Goal: Transaction & Acquisition: Purchase product/service

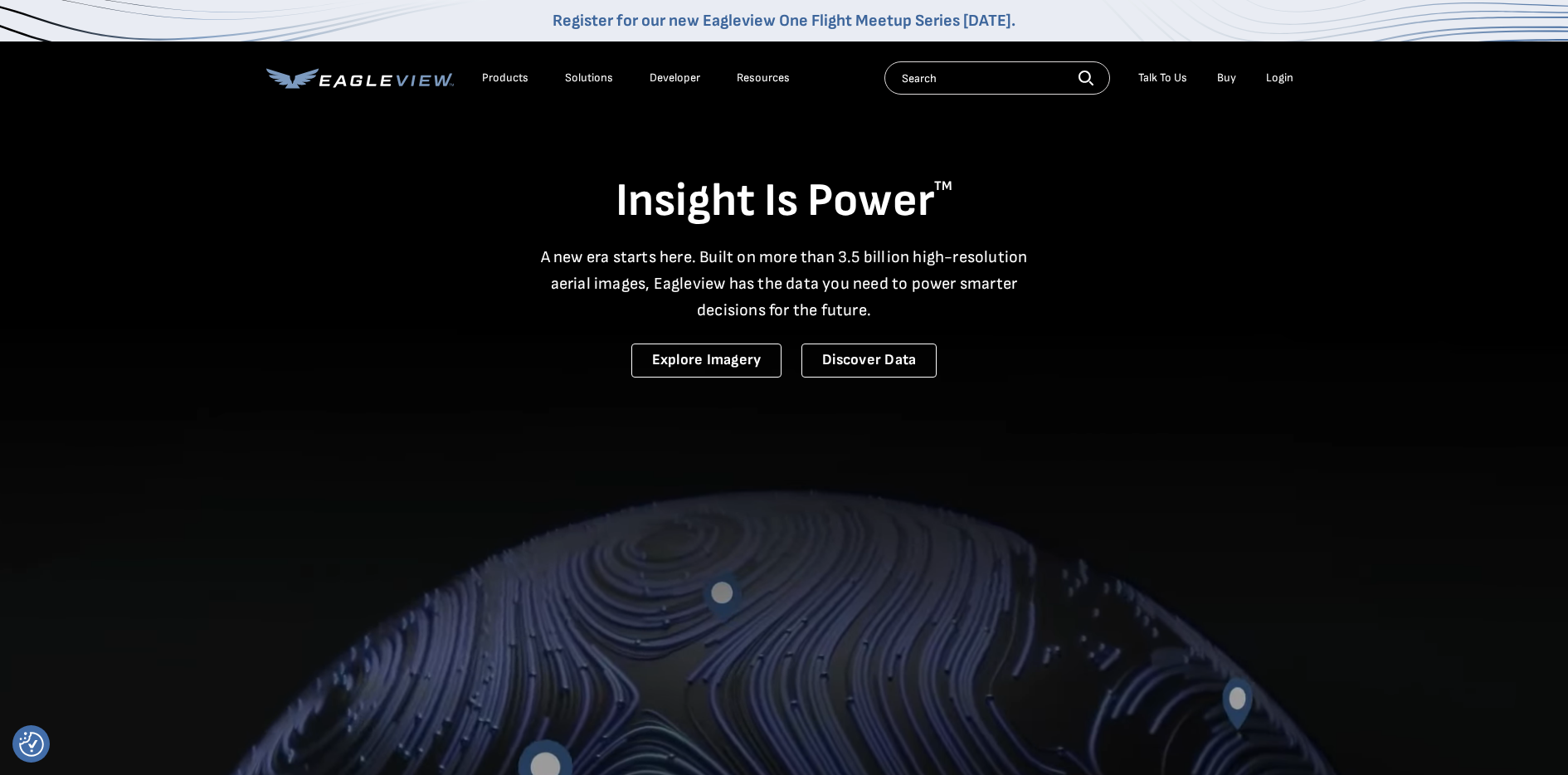
click at [1286, 76] on div "Login" at bounding box center [1279, 78] width 27 height 15
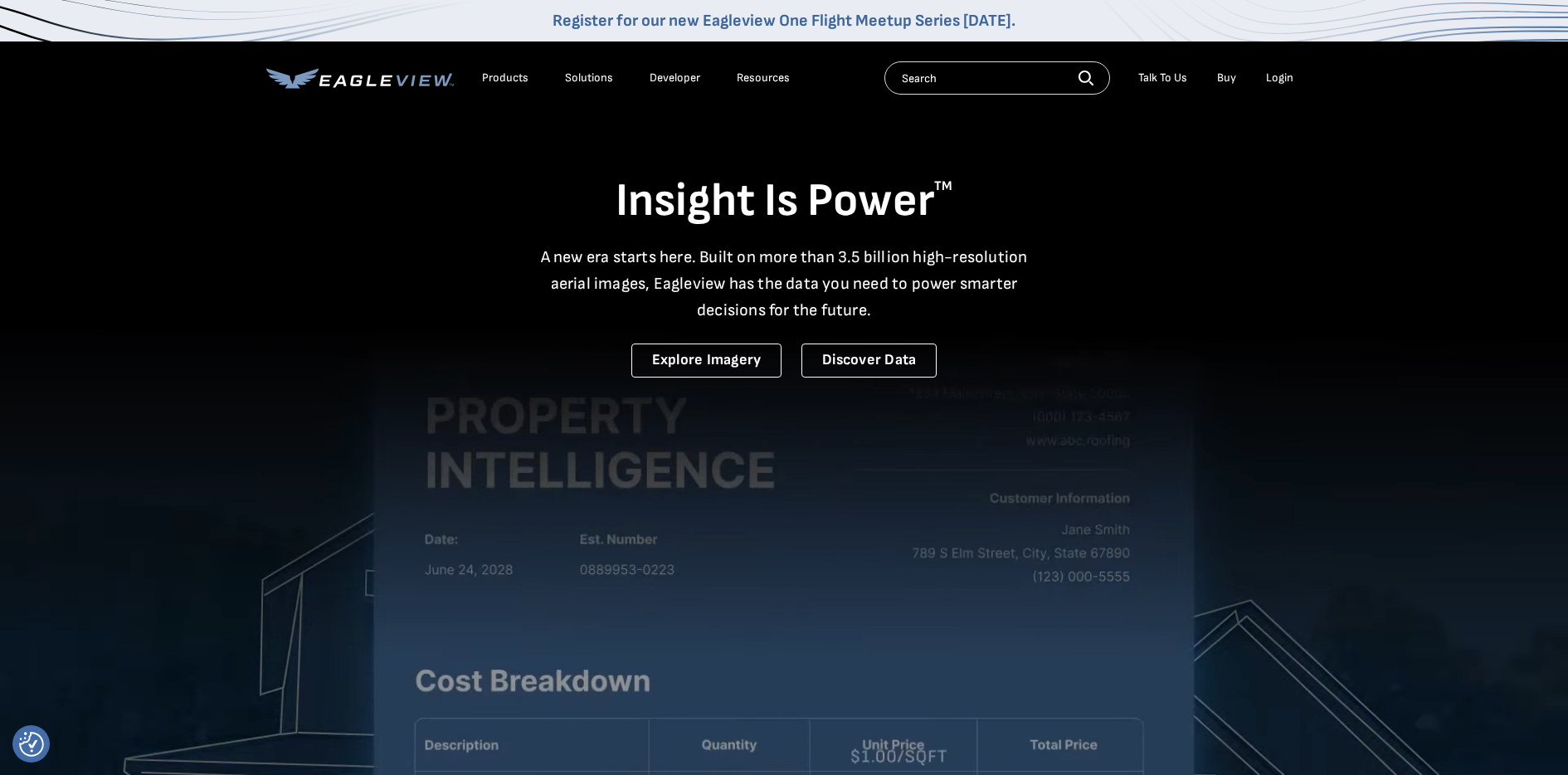
click at [1277, 78] on div "Login" at bounding box center [1279, 78] width 27 height 15
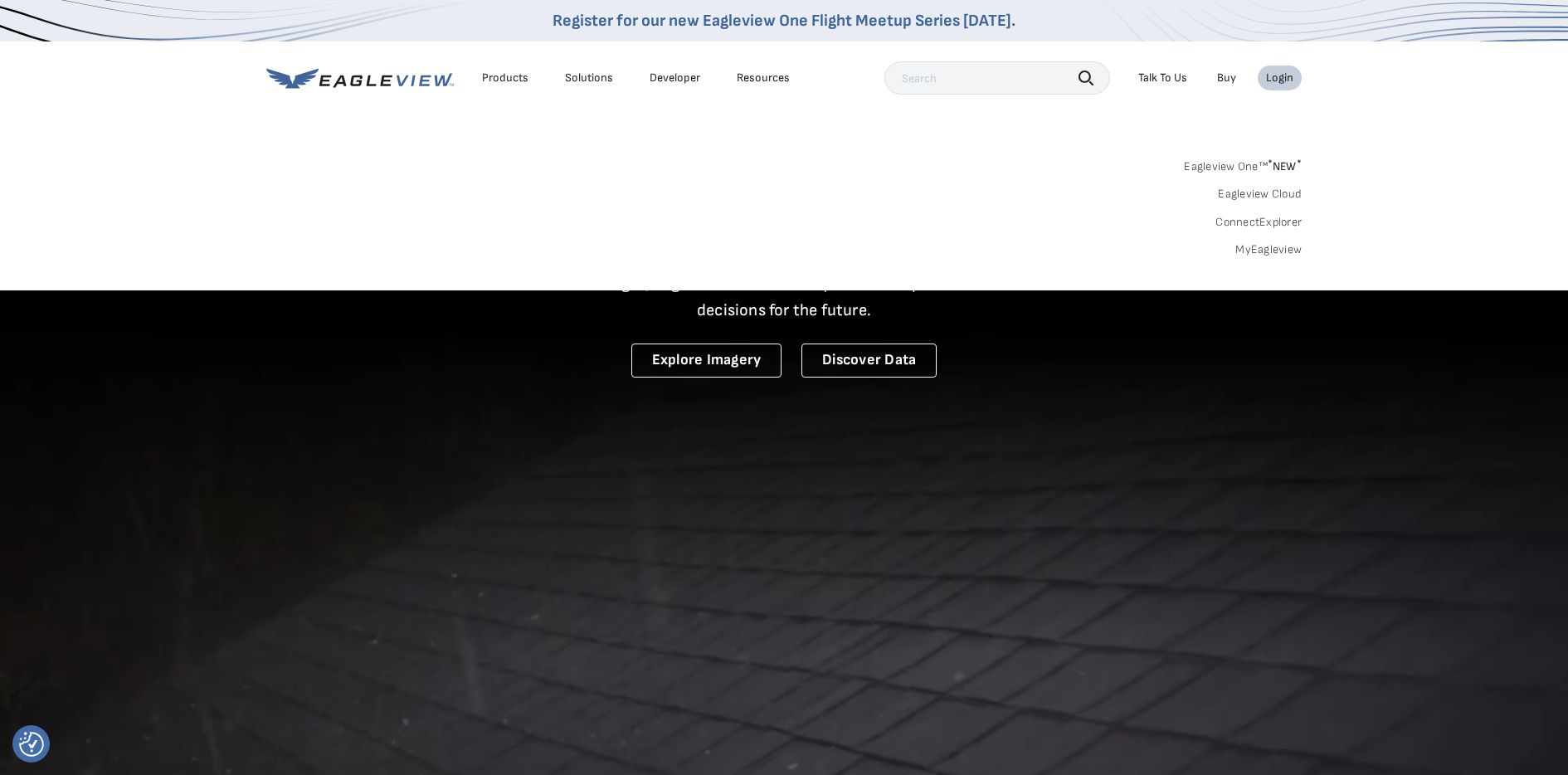
click at [1259, 247] on link "MyEagleview" at bounding box center [1268, 250] width 67 height 15
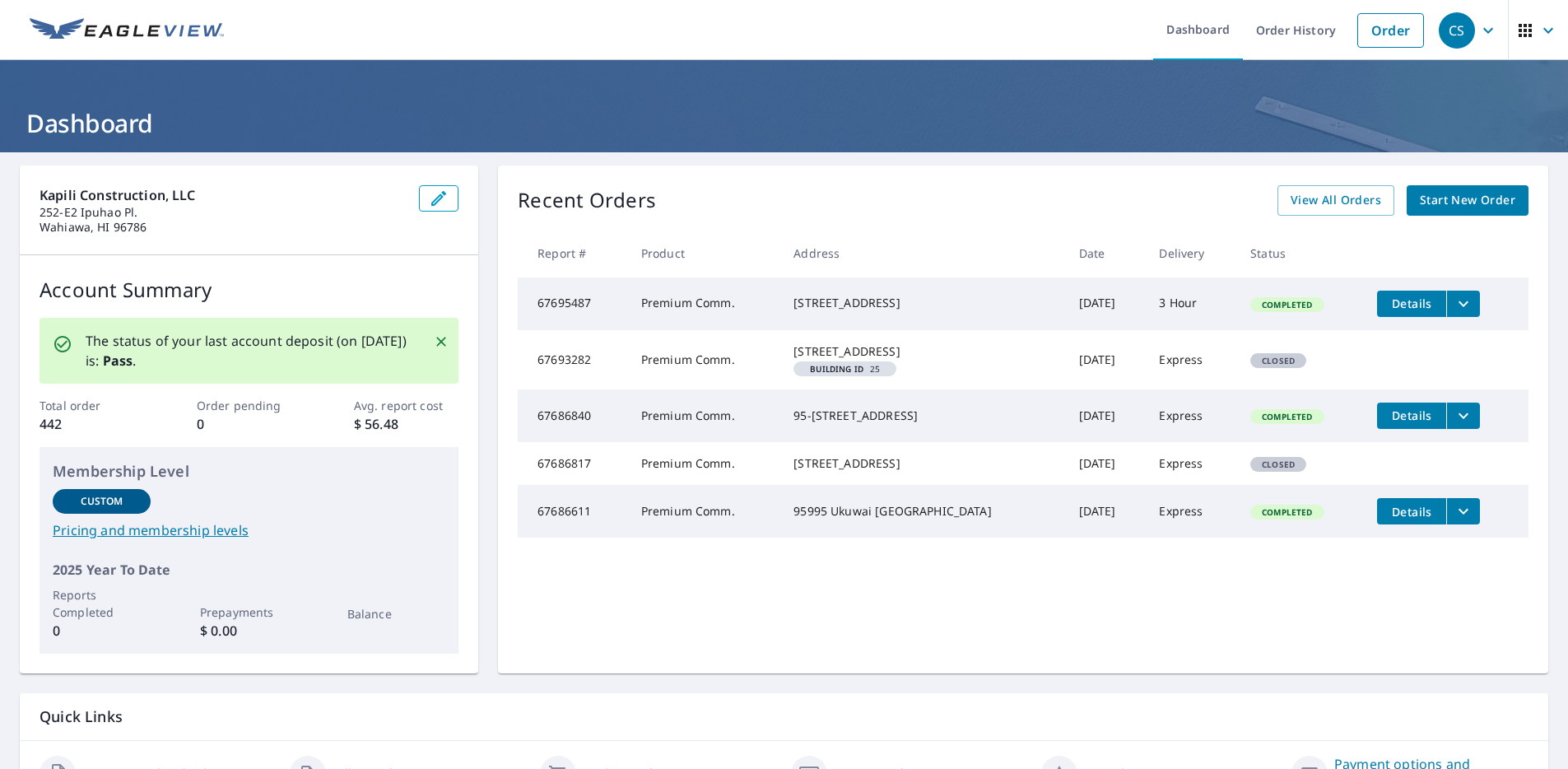
scroll to position [3, 0]
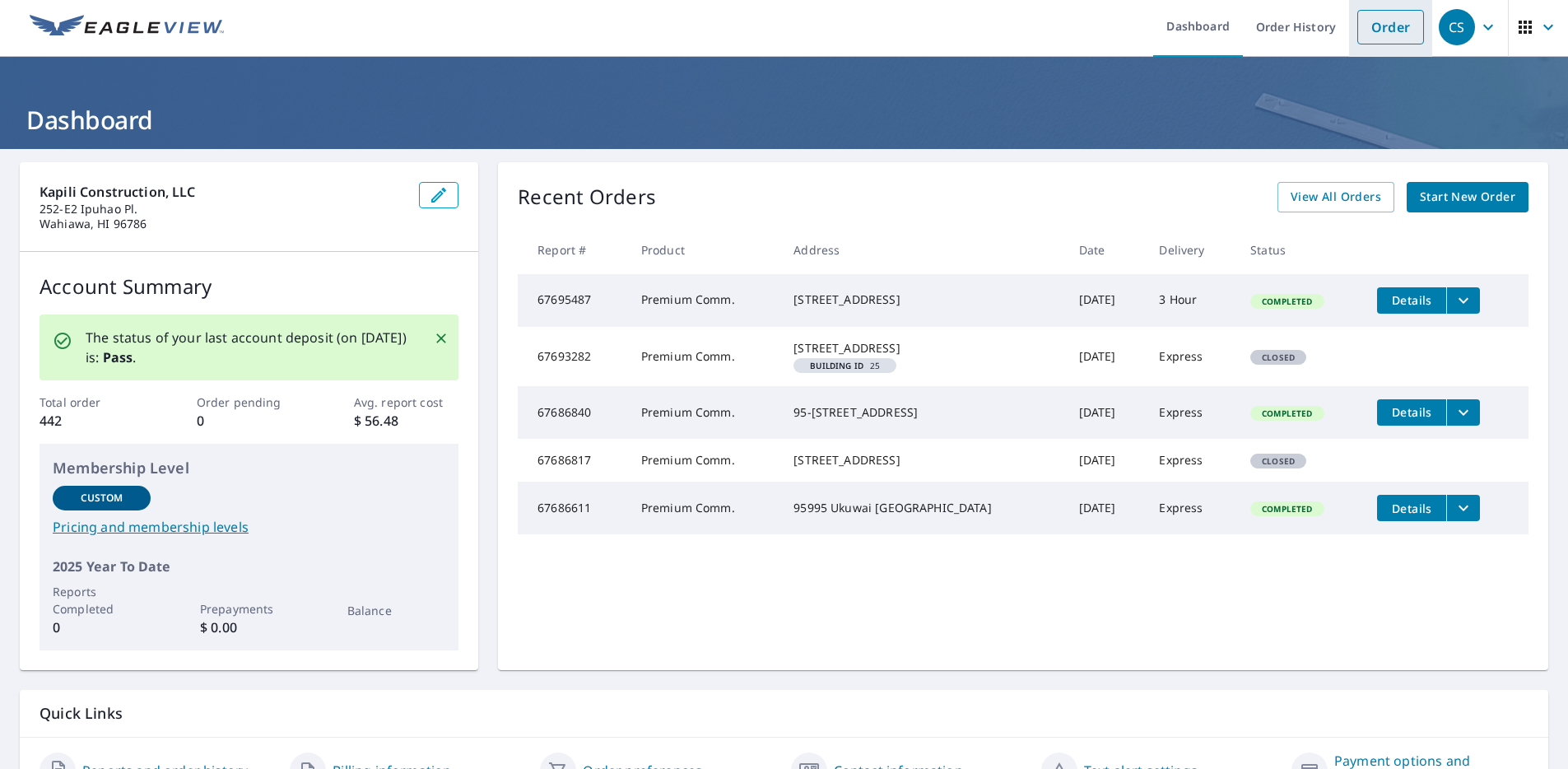
click at [1387, 28] on link "Order" at bounding box center [1390, 27] width 66 height 34
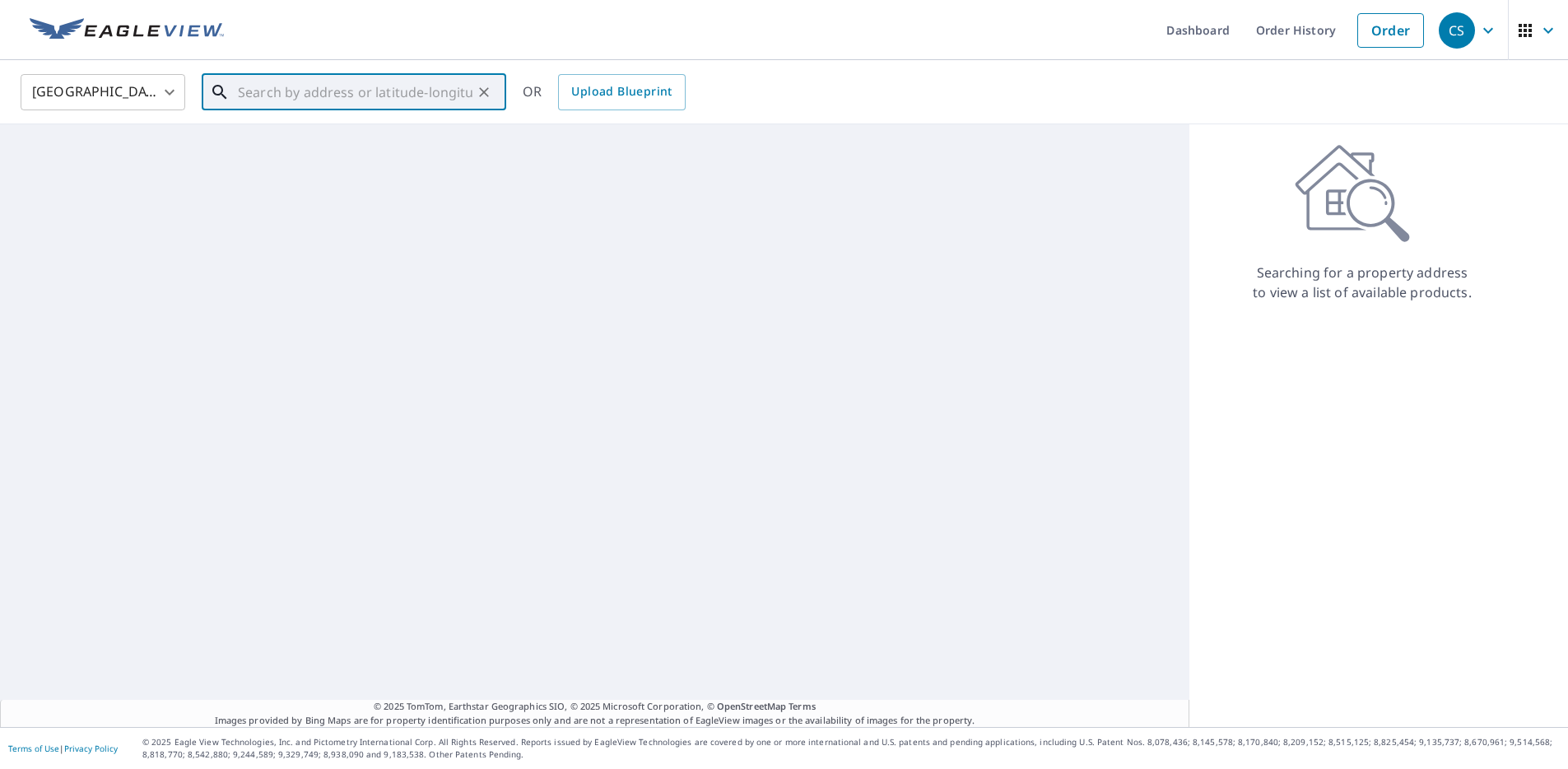
click at [306, 86] on input "text" at bounding box center [356, 91] width 235 height 46
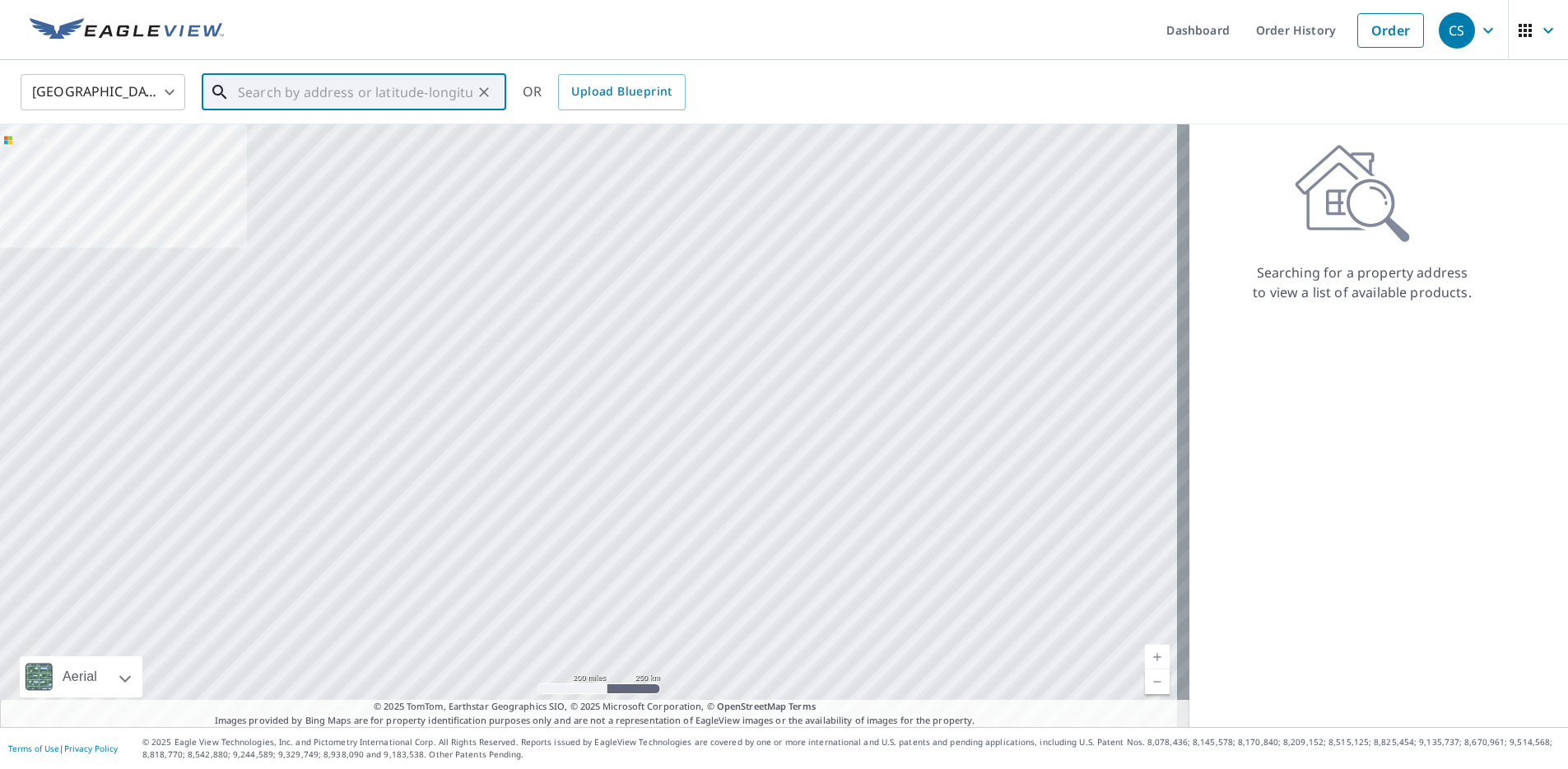
paste input "Kapolei Golf Course Rd., Kapolei, HI, 96707"
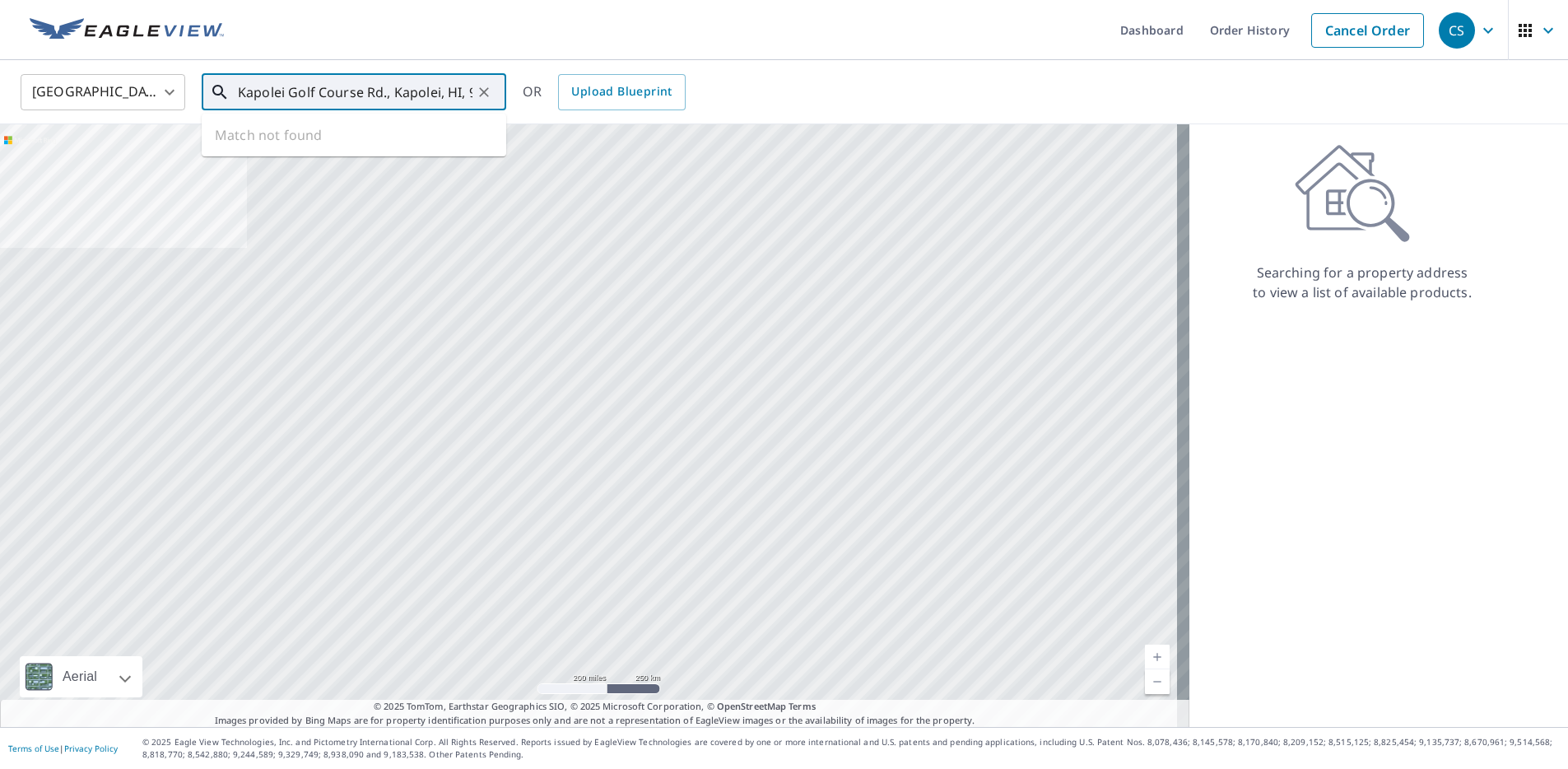
scroll to position [0, 34]
type input "Kapolei Golf Course Rd., Kapolei, HI, 96707"
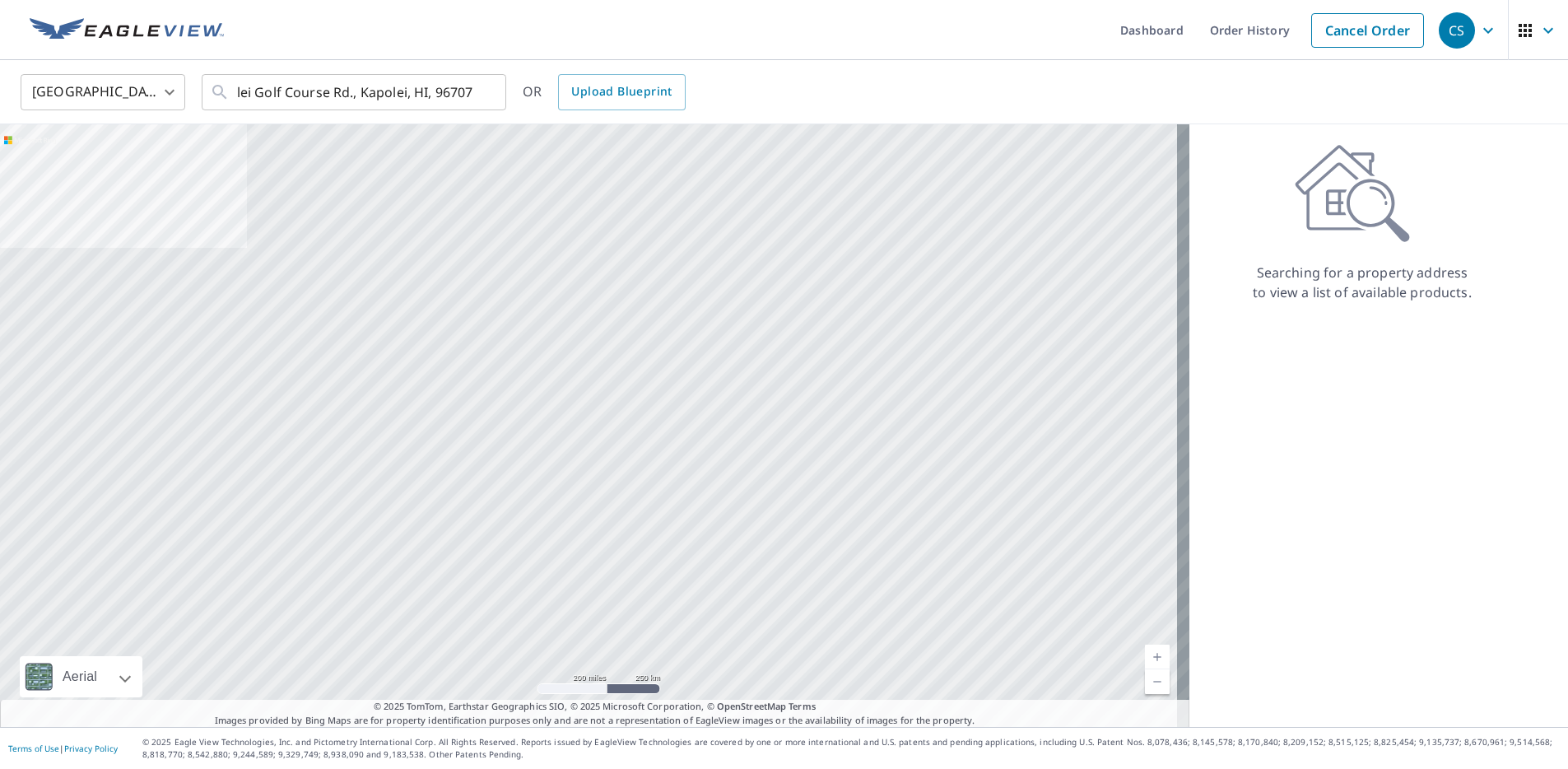
scroll to position [0, 0]
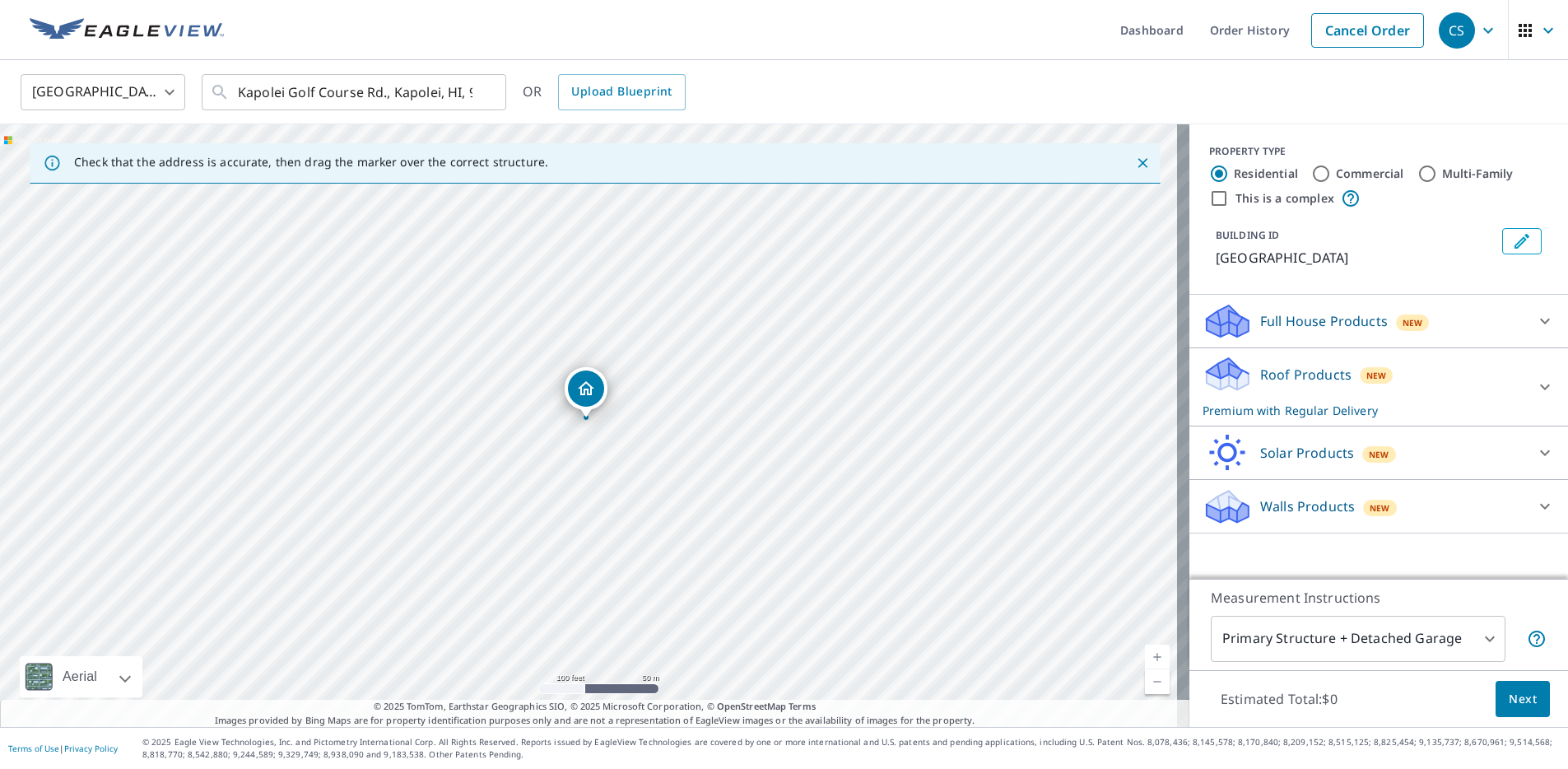
drag, startPoint x: 579, startPoint y: 471, endPoint x: 550, endPoint y: 325, distance: 148.9
click at [550, 329] on div "Kapolei Golf Course Rd Kapolei, HI 96707" at bounding box center [595, 425] width 1190 height 602
drag, startPoint x: 526, startPoint y: 278, endPoint x: 528, endPoint y: 314, distance: 36.1
click at [508, 247] on div "Kapolei Golf Course Rd Kapolei, HI 96707" at bounding box center [595, 425] width 1190 height 602
drag, startPoint x: 518, startPoint y: 356, endPoint x: 547, endPoint y: 542, distance: 188.2
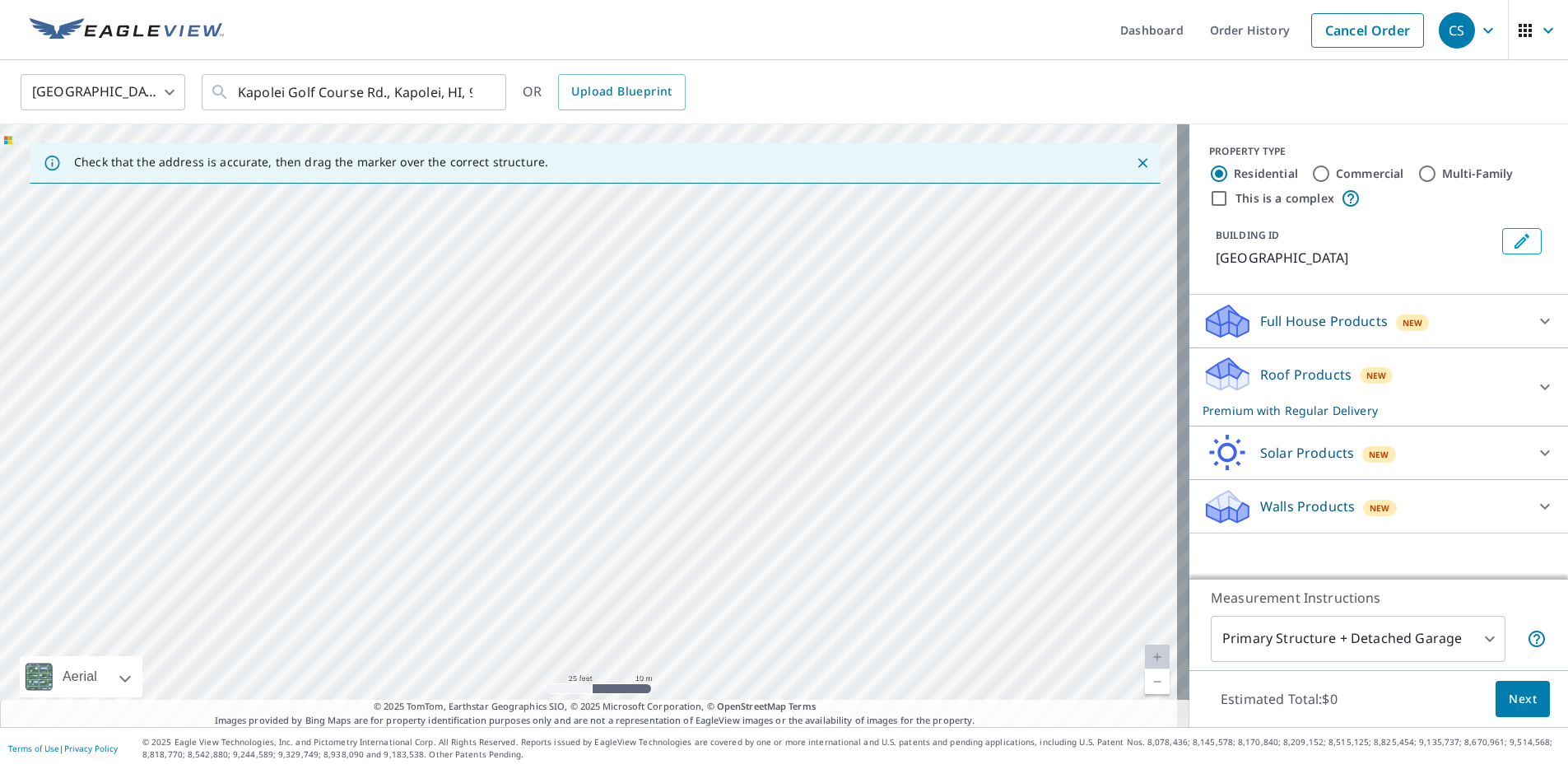
click at [548, 543] on div "Kapolei Golf Course Rd Kapolei, HI 96707" at bounding box center [595, 425] width 1190 height 602
drag, startPoint x: 511, startPoint y: 316, endPoint x: 527, endPoint y: 524, distance: 208.6
click at [527, 524] on div "Kapolei Golf Course Rd Kapolei, HI 96707" at bounding box center [595, 425] width 1190 height 602
drag, startPoint x: 486, startPoint y: 212, endPoint x: 629, endPoint y: 694, distance: 502.8
drag, startPoint x: 597, startPoint y: 390, endPoint x: 669, endPoint y: 731, distance: 348.5
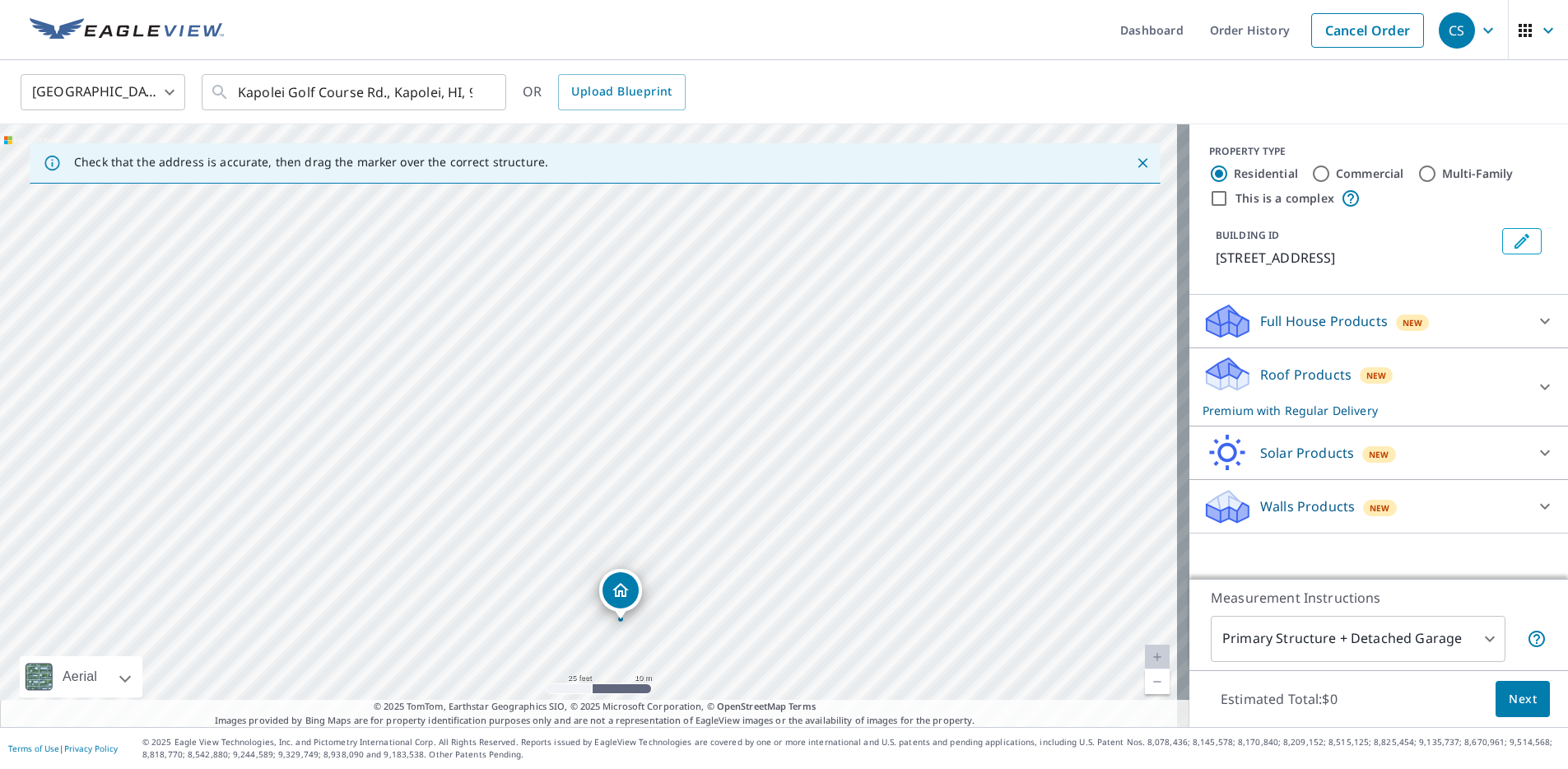
click at [669, 731] on div "Dashboard Order History Cancel Order CS United States US ​ Kapolei Golf Course …" at bounding box center [784, 384] width 1568 height 769
click at [622, 540] on div "91-701 Kapolei Pkwy Kapolei, HI 96707" at bounding box center [595, 425] width 1190 height 602
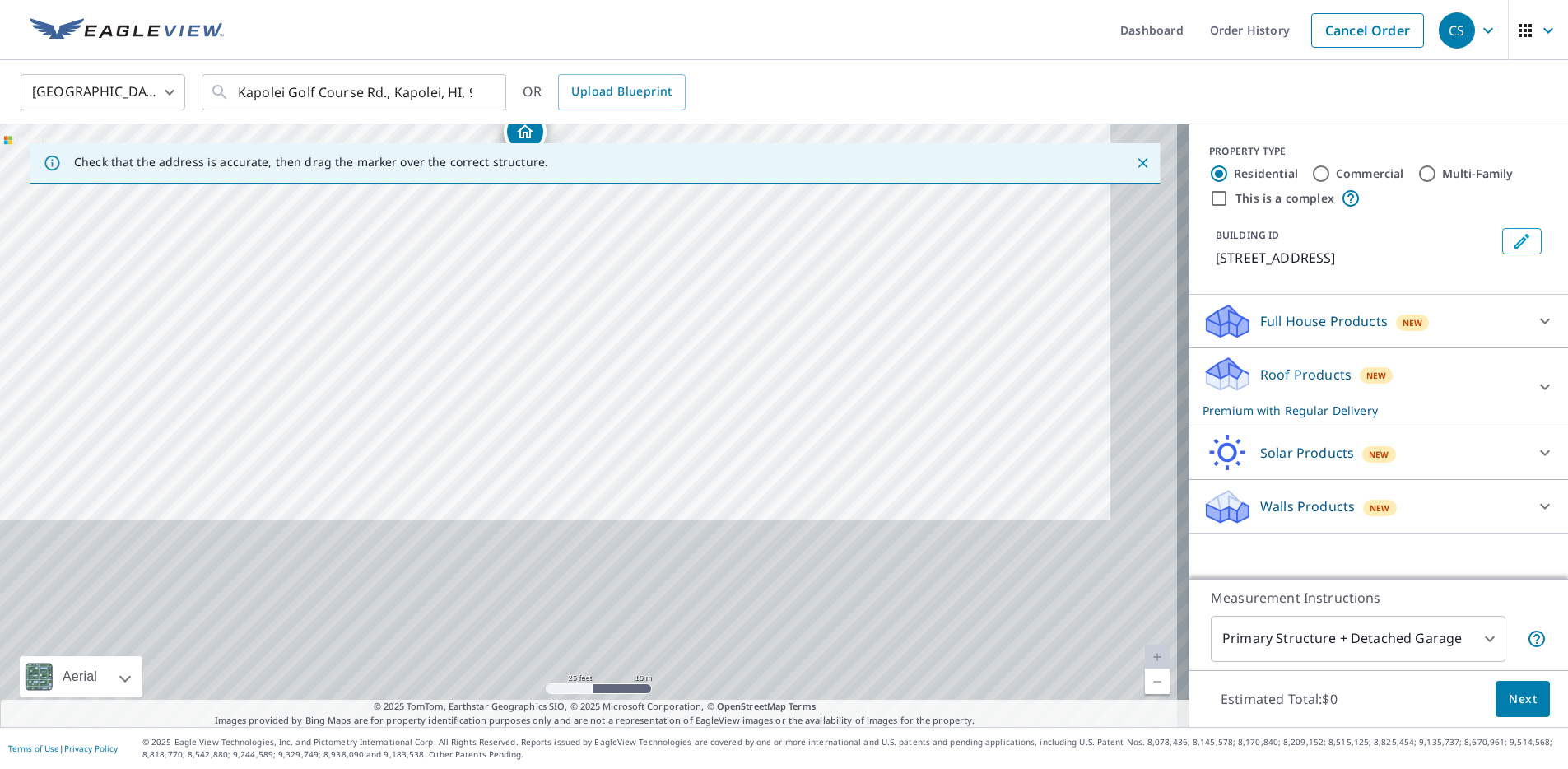
drag, startPoint x: 654, startPoint y: 580, endPoint x: 556, endPoint y: 279, distance: 316.6
click at [556, 279] on div "91-701 Kapolei Pkwy Kapolei, HI 96707" at bounding box center [595, 425] width 1190 height 602
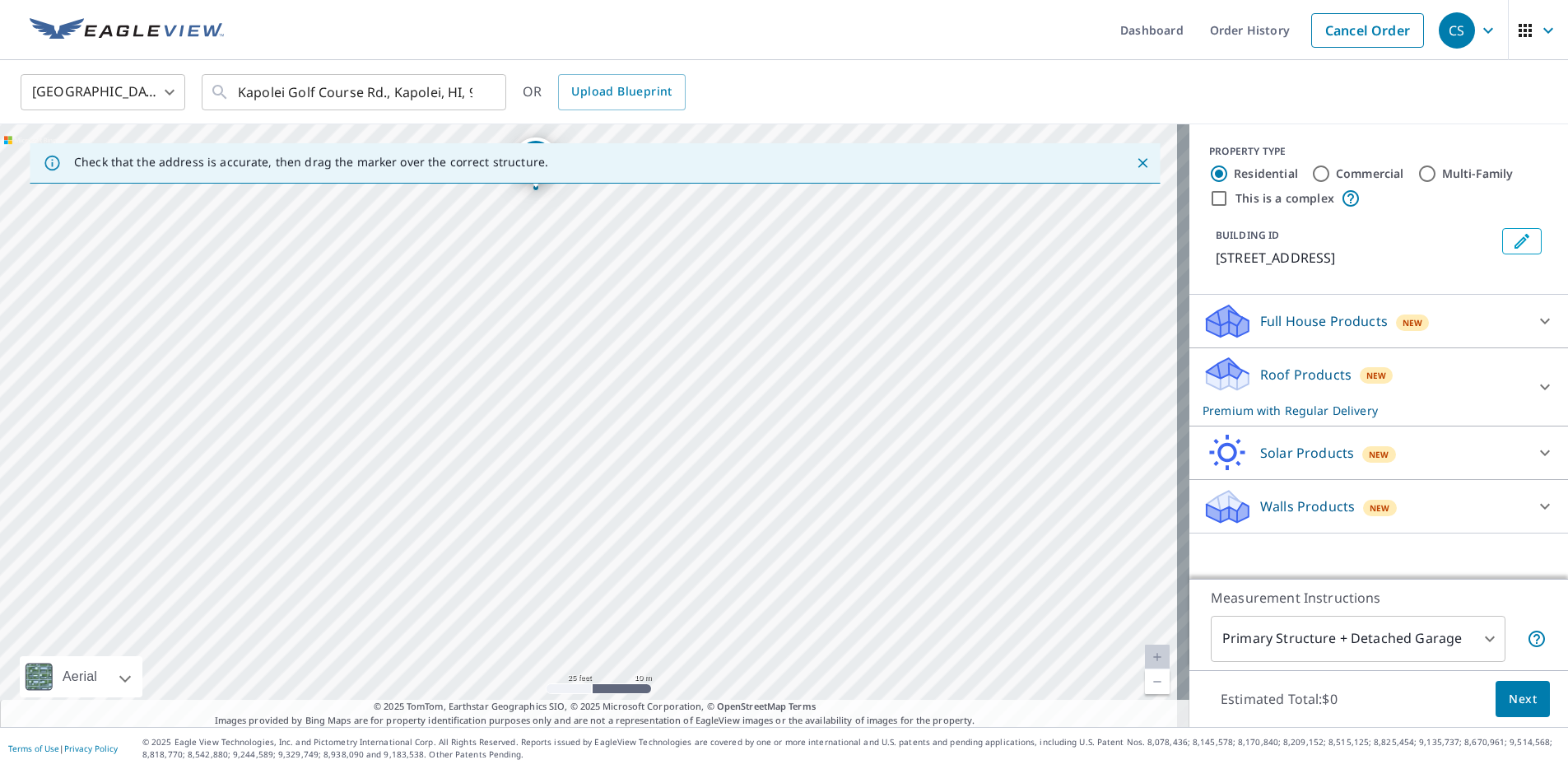
drag, startPoint x: 579, startPoint y: 390, endPoint x: 586, endPoint y: 432, distance: 42.6
click at [586, 432] on div "91-701 Kapolei Pkwy Kapolei, HI 96707" at bounding box center [595, 425] width 1190 height 602
drag, startPoint x: 539, startPoint y: 207, endPoint x: 568, endPoint y: 575, distance: 369.1
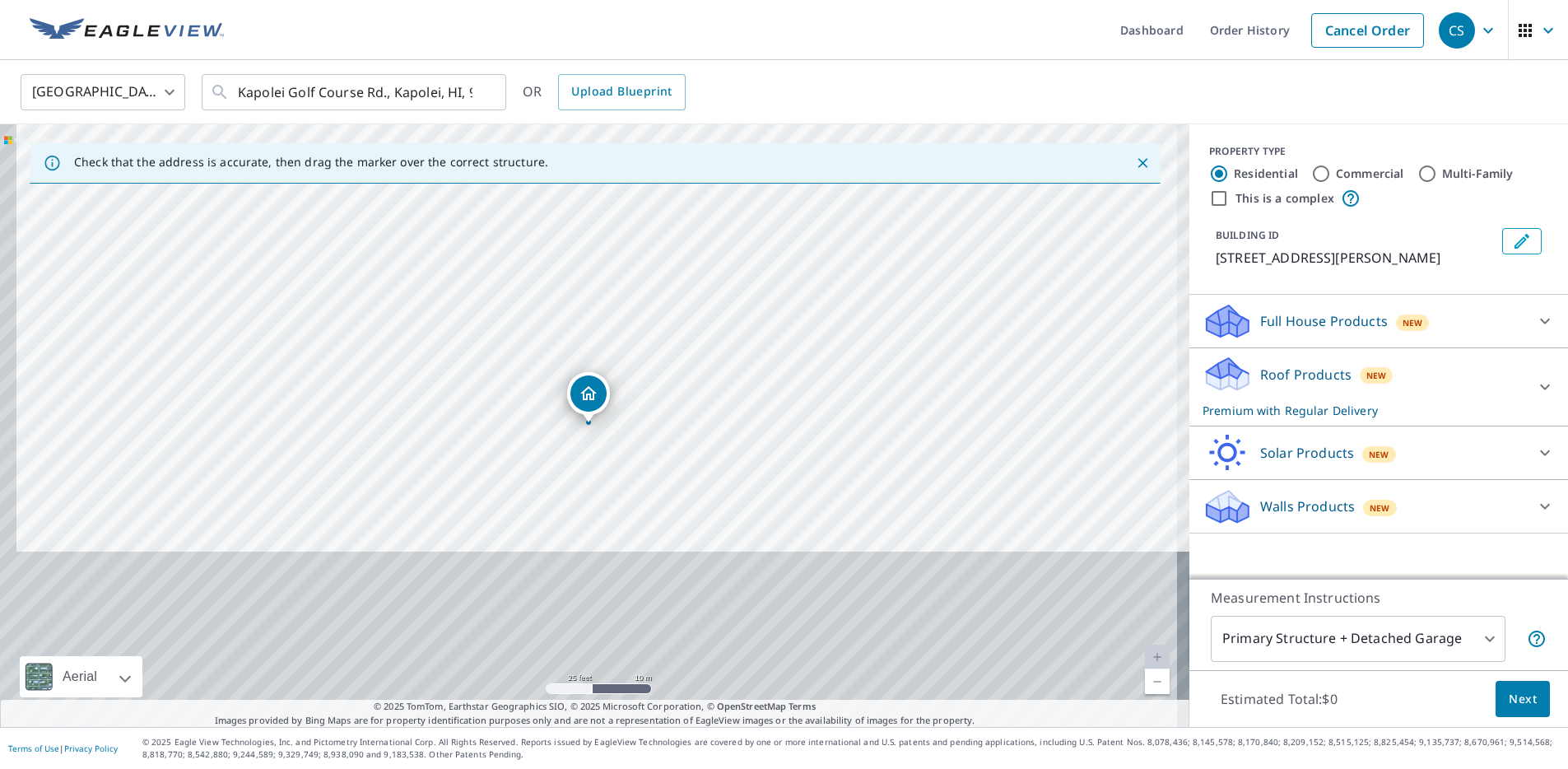
click at [568, 575] on div "91-701 Farrington Hwy Kapolei, HI 96707" at bounding box center [595, 425] width 1190 height 602
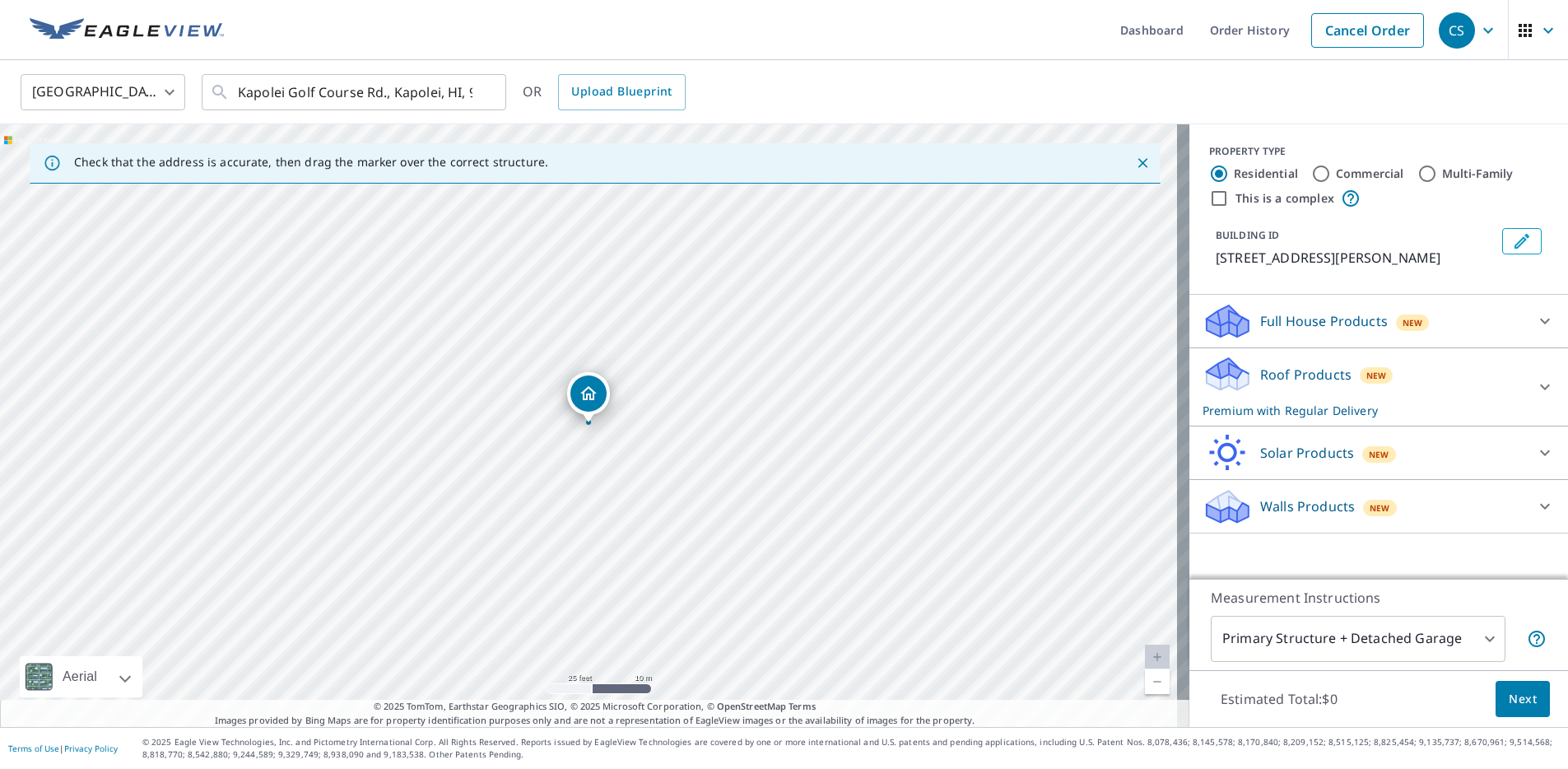
click at [1270, 373] on p "Roof Products" at bounding box center [1305, 375] width 91 height 20
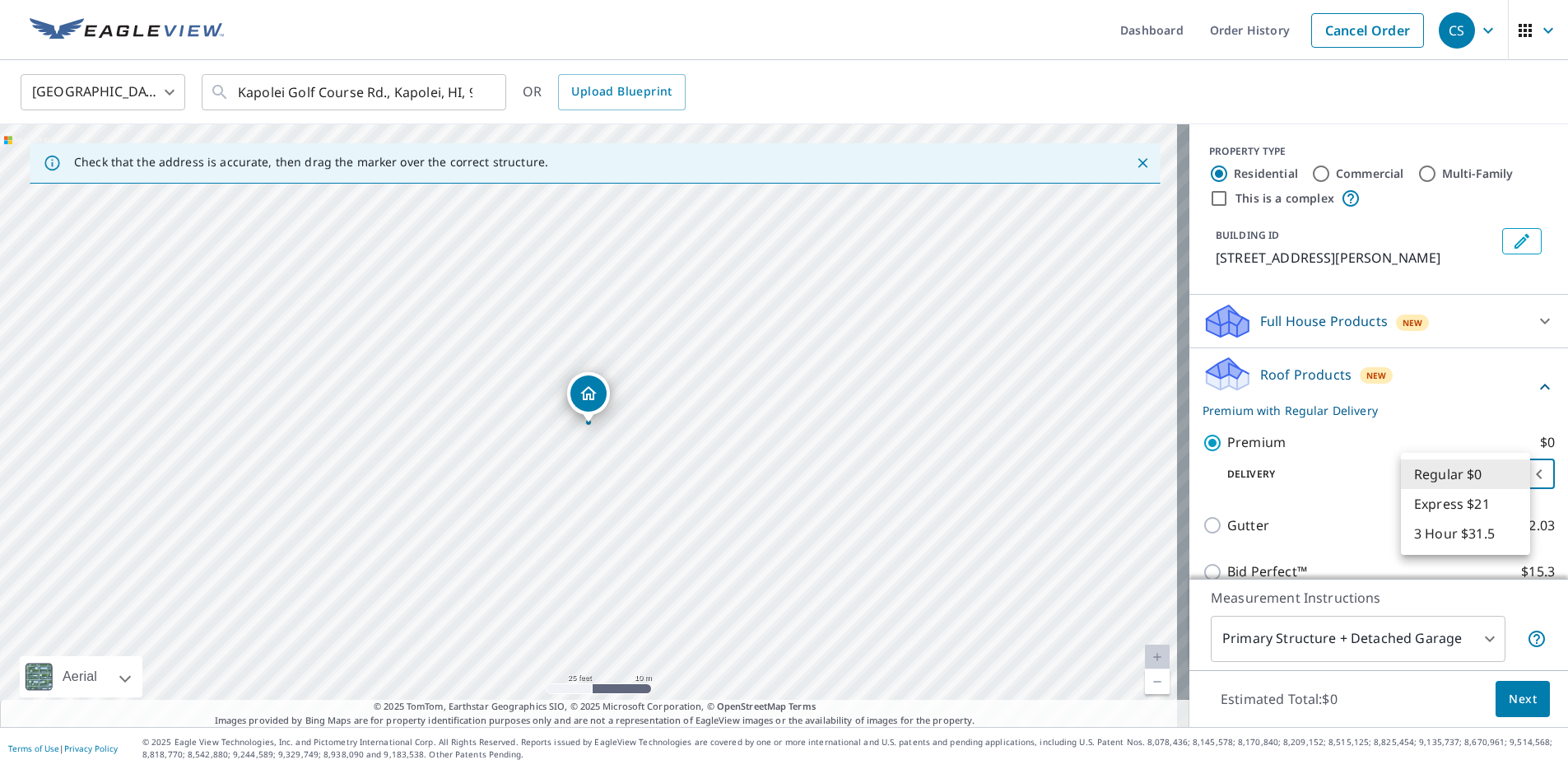
click at [1427, 467] on body "CS CS Dashboard Order History Cancel Order CS United States US ​ Kapolei Golf C…" at bounding box center [784, 384] width 1568 height 769
click at [1421, 471] on li "Regular $0" at bounding box center [1466, 474] width 129 height 29
click at [1345, 170] on label "Commercial" at bounding box center [1370, 174] width 68 height 17
click at [1331, 170] on input "Commercial" at bounding box center [1321, 174] width 20 height 20
radio input "true"
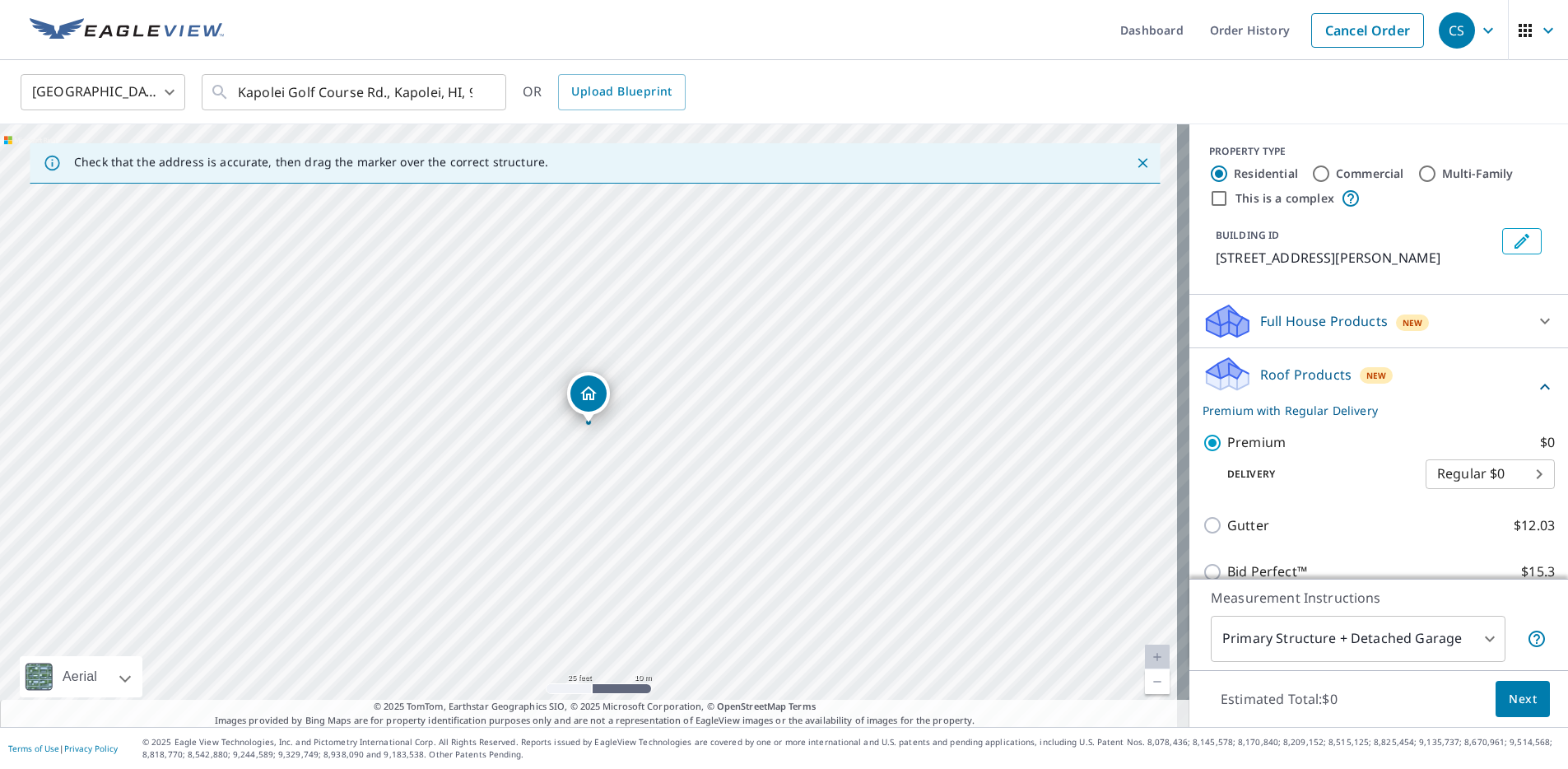
type input "4"
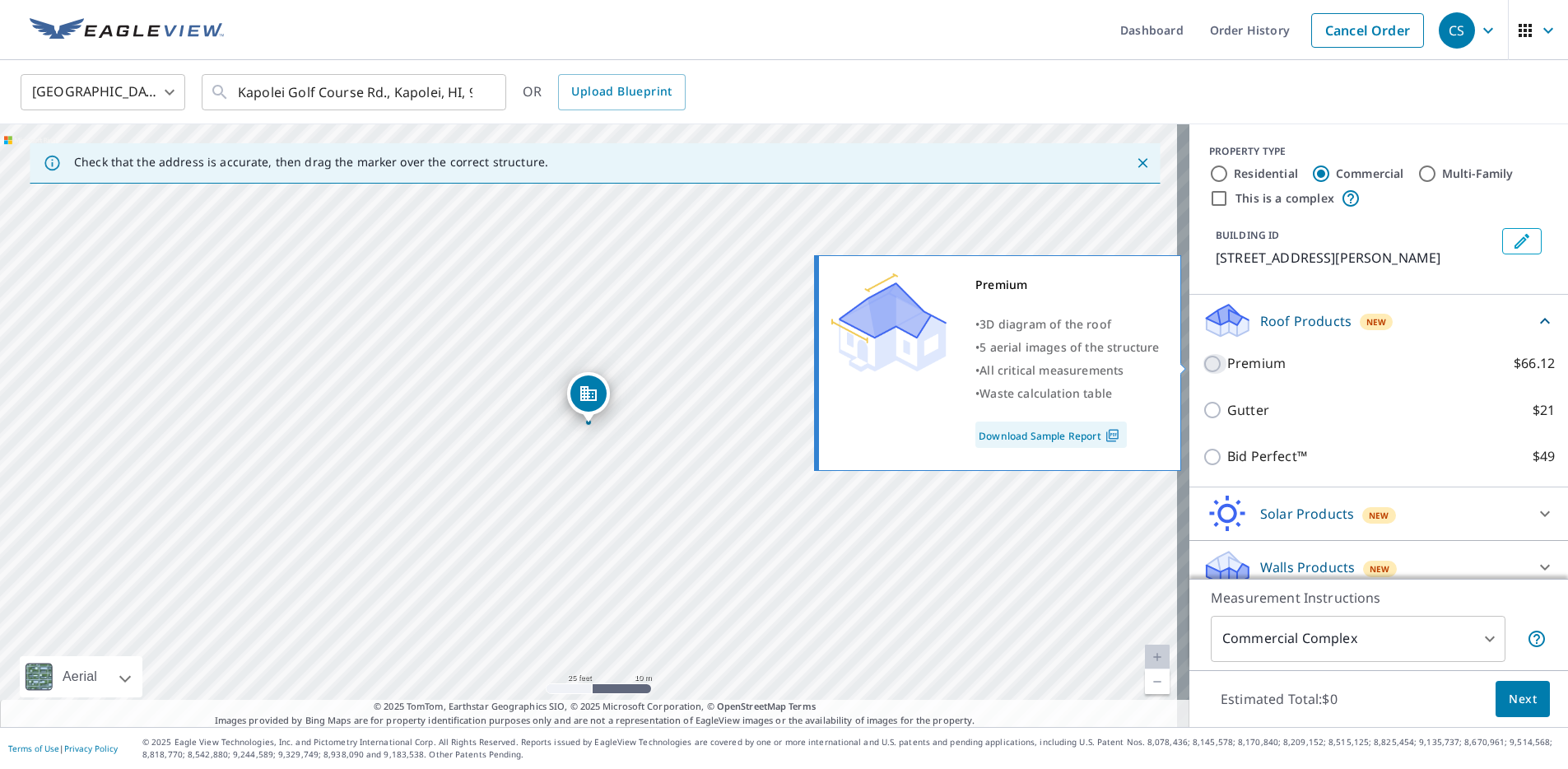
click at [1208, 362] on input "Premium $66.12" at bounding box center [1215, 364] width 24 height 20
checkbox input "true"
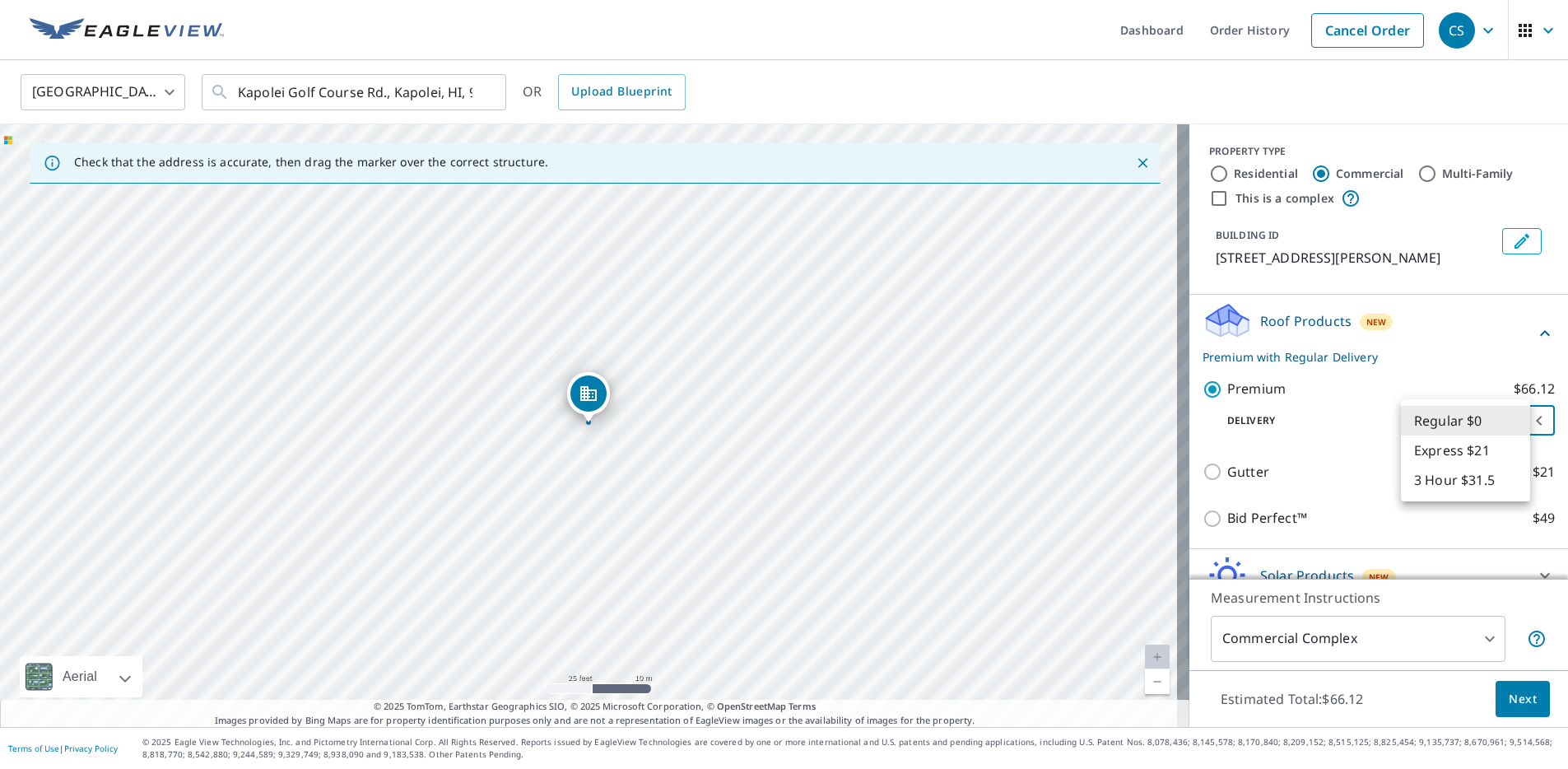
click at [1468, 425] on body "CS CS Dashboard Order History Cancel Order CS United States US ​ Kapolei Golf C…" at bounding box center [784, 384] width 1568 height 769
click at [1457, 449] on li "Express $21" at bounding box center [1466, 449] width 129 height 29
type input "4"
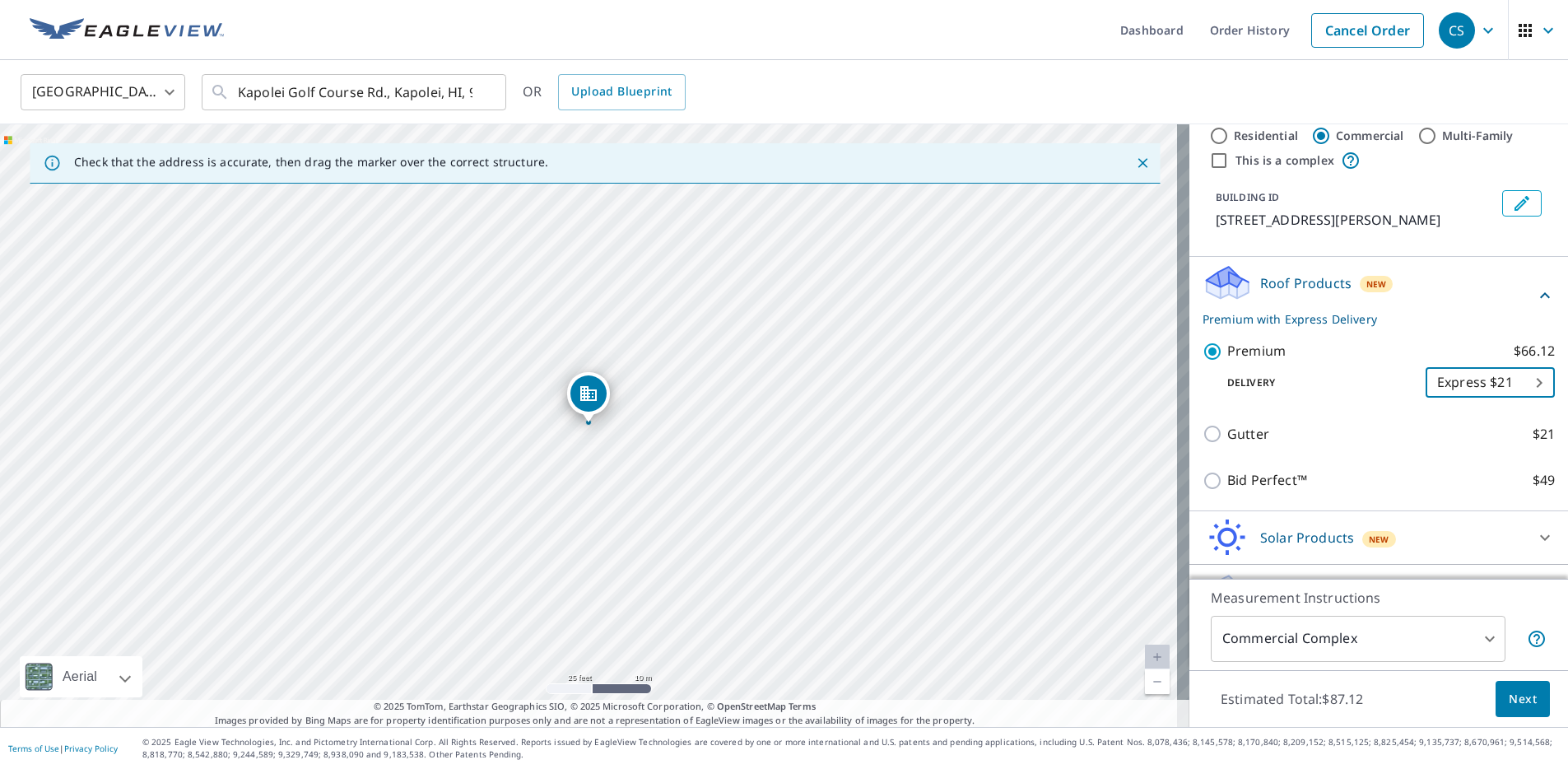
scroll to position [77, 0]
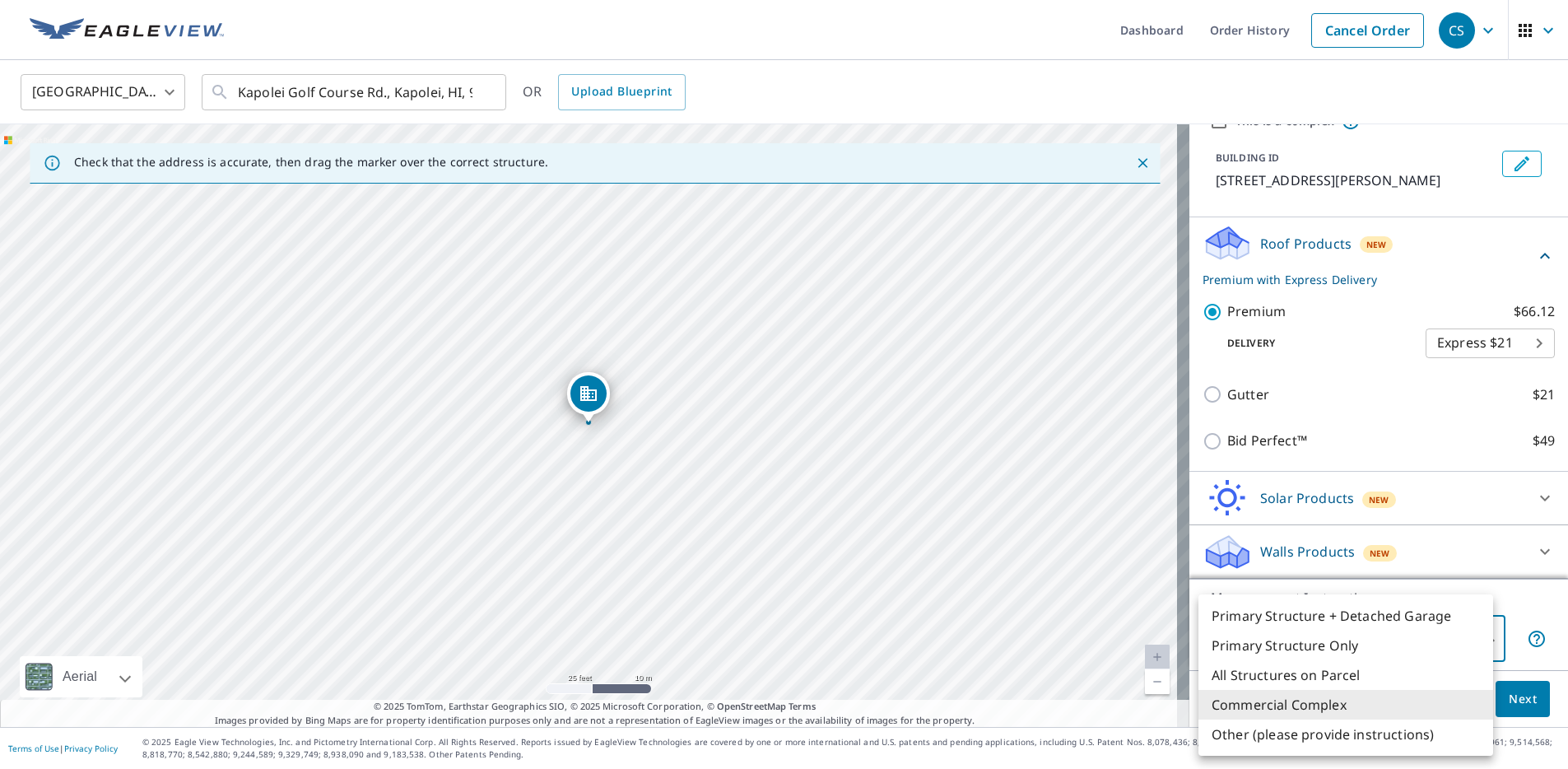
click at [1279, 636] on body "CS CS Dashboard Order History Cancel Order CS United States US ​ Kapolei Golf C…" at bounding box center [784, 384] width 1568 height 769
click at [1276, 640] on li "Primary Structure Only" at bounding box center [1346, 645] width 294 height 29
type input "2"
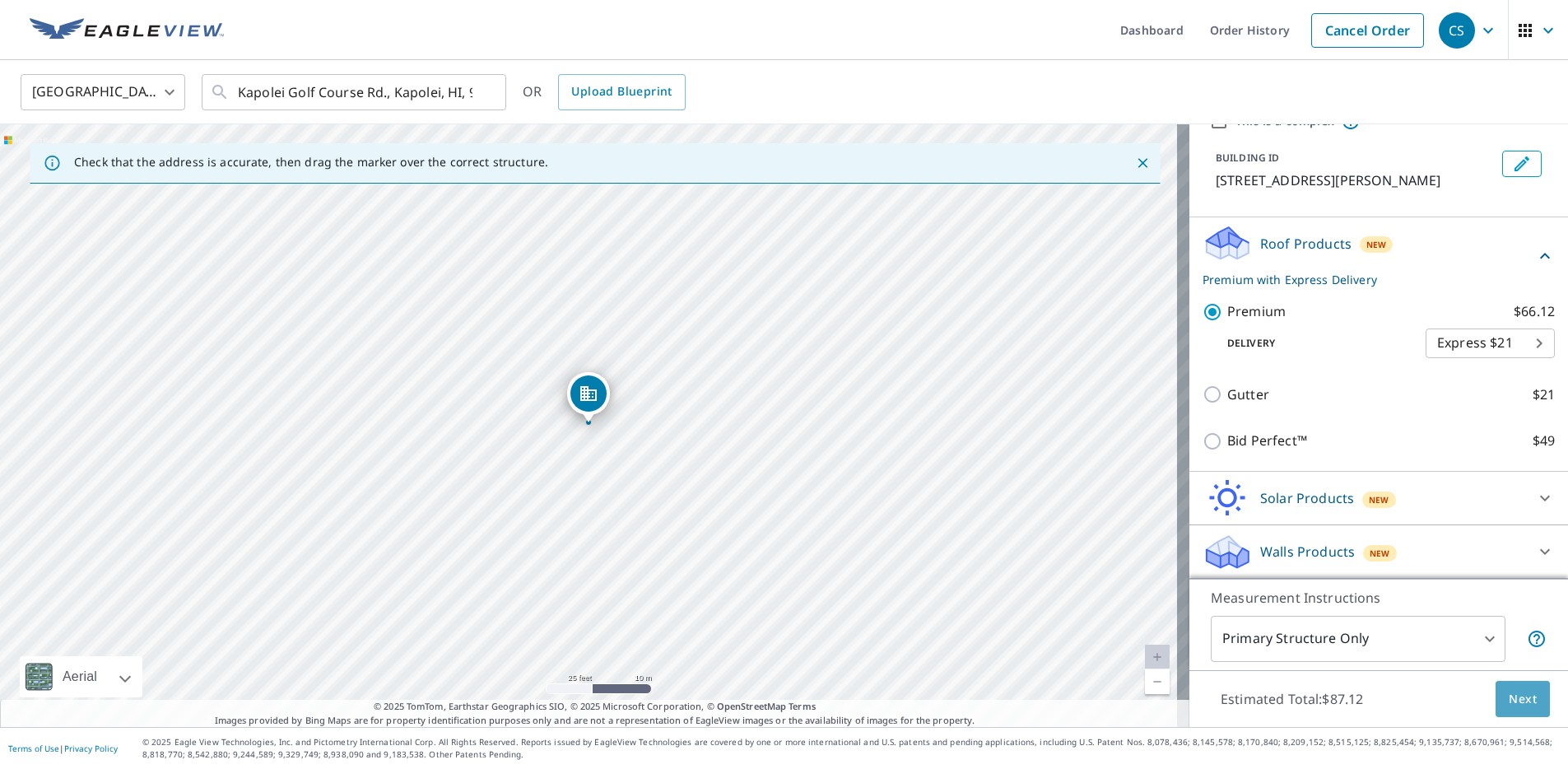
click at [1509, 701] on span "Next" at bounding box center [1523, 699] width 28 height 21
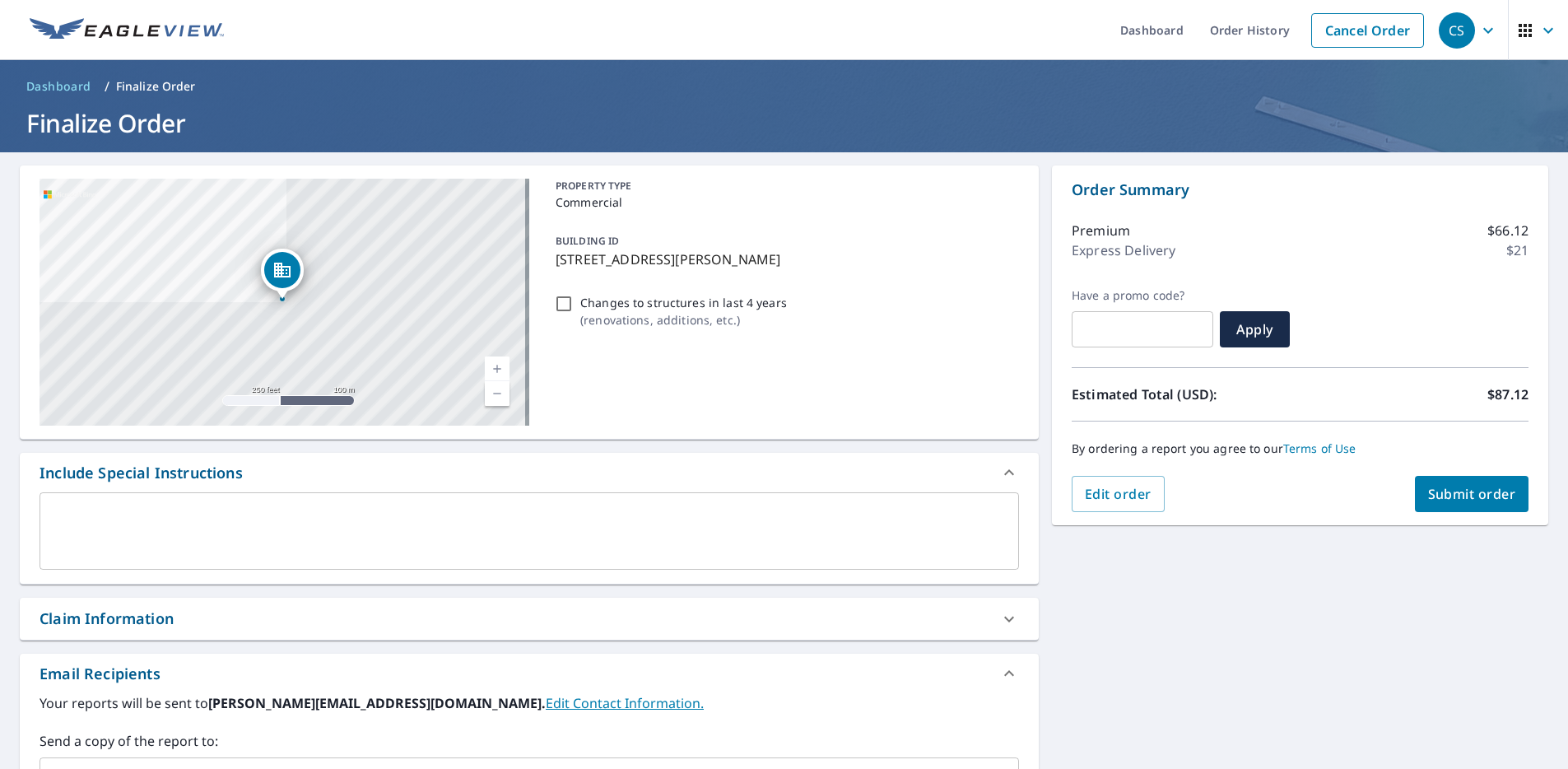
click at [198, 522] on textarea at bounding box center [529, 531] width 956 height 47
click at [1452, 492] on span "Submit order" at bounding box center [1472, 494] width 88 height 18
checkbox input "true"
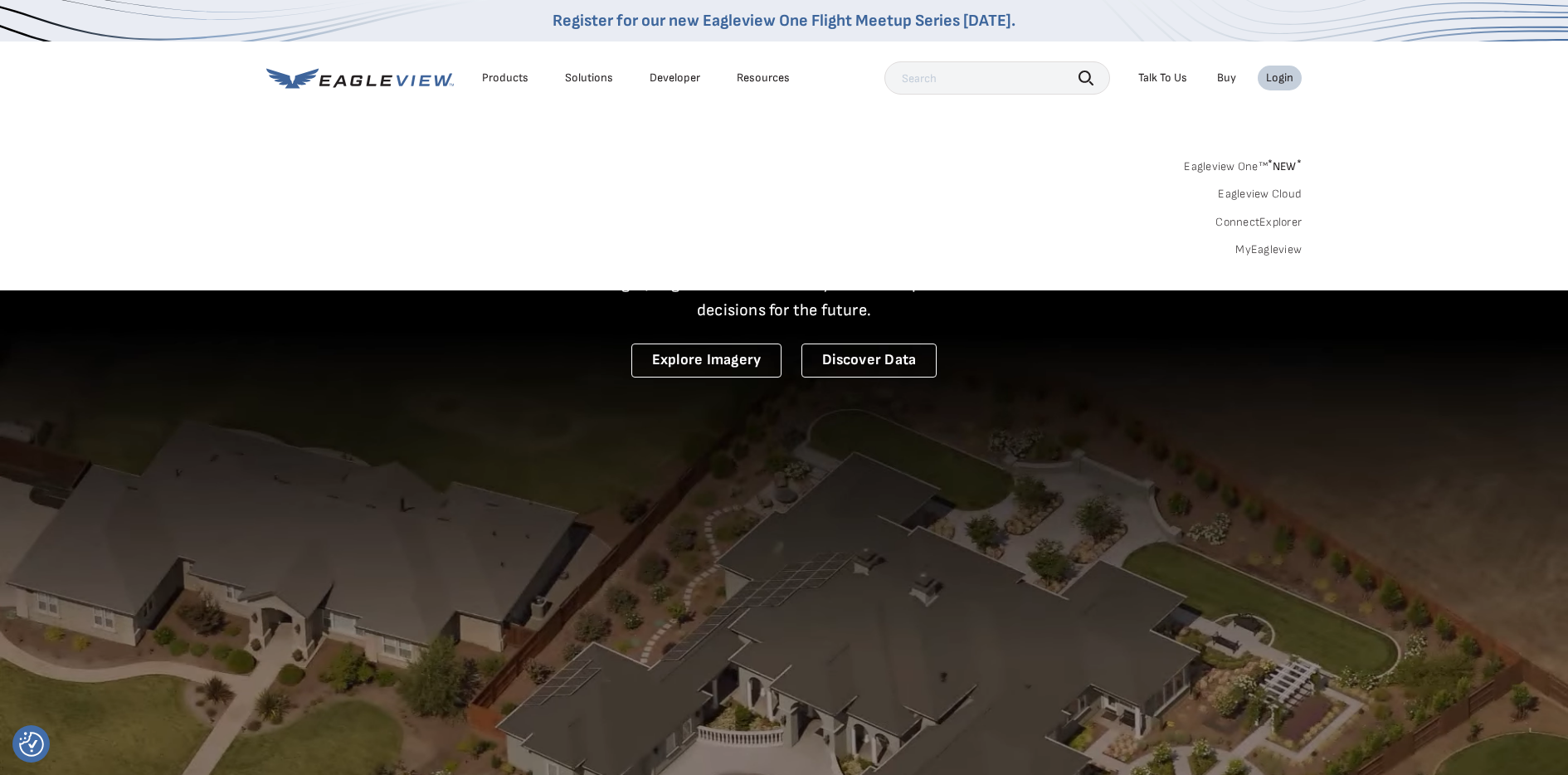
click at [1257, 252] on link "MyEagleview" at bounding box center [1268, 250] width 67 height 15
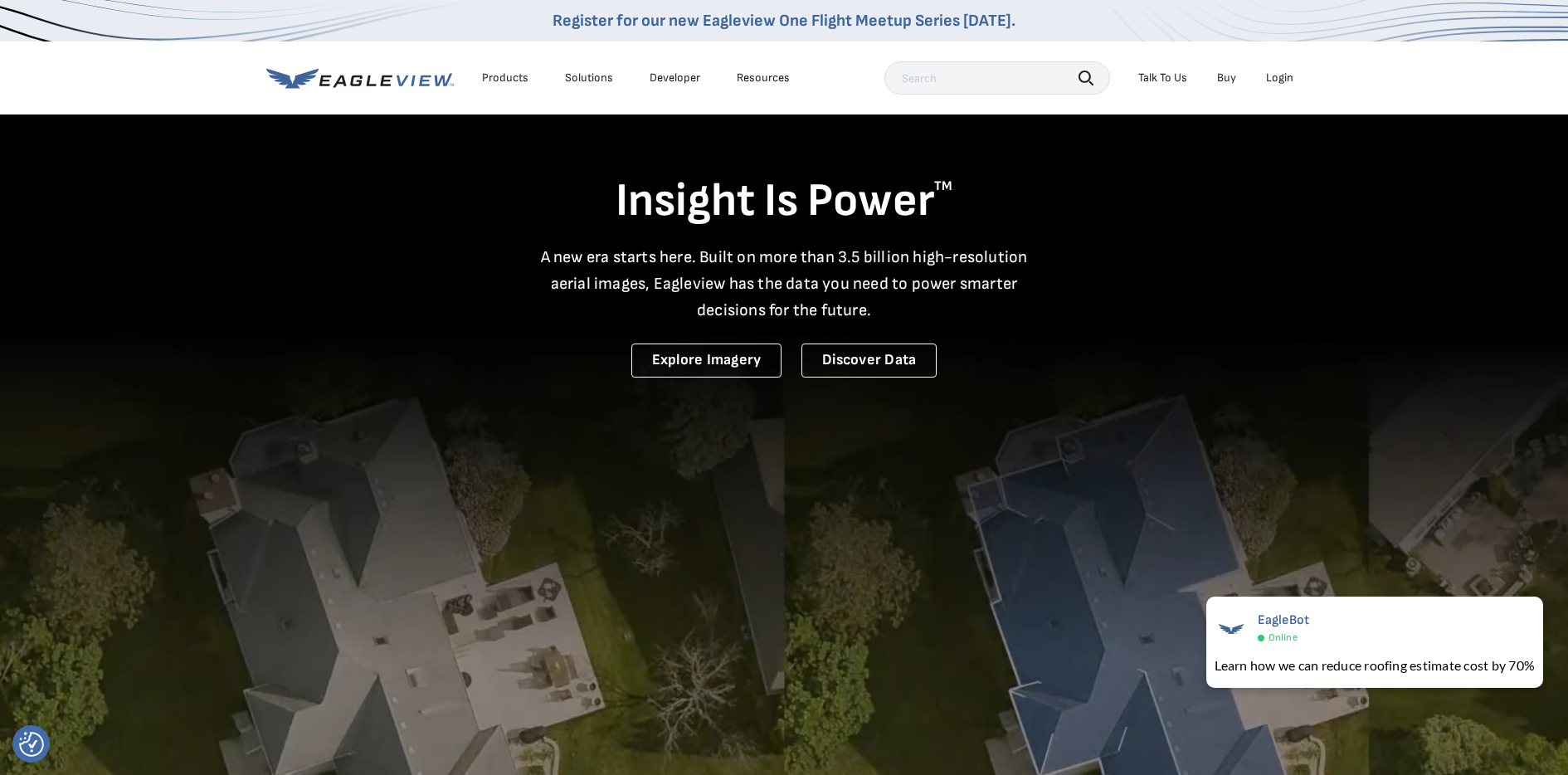
click at [1270, 79] on div "Login" at bounding box center [1279, 78] width 27 height 15
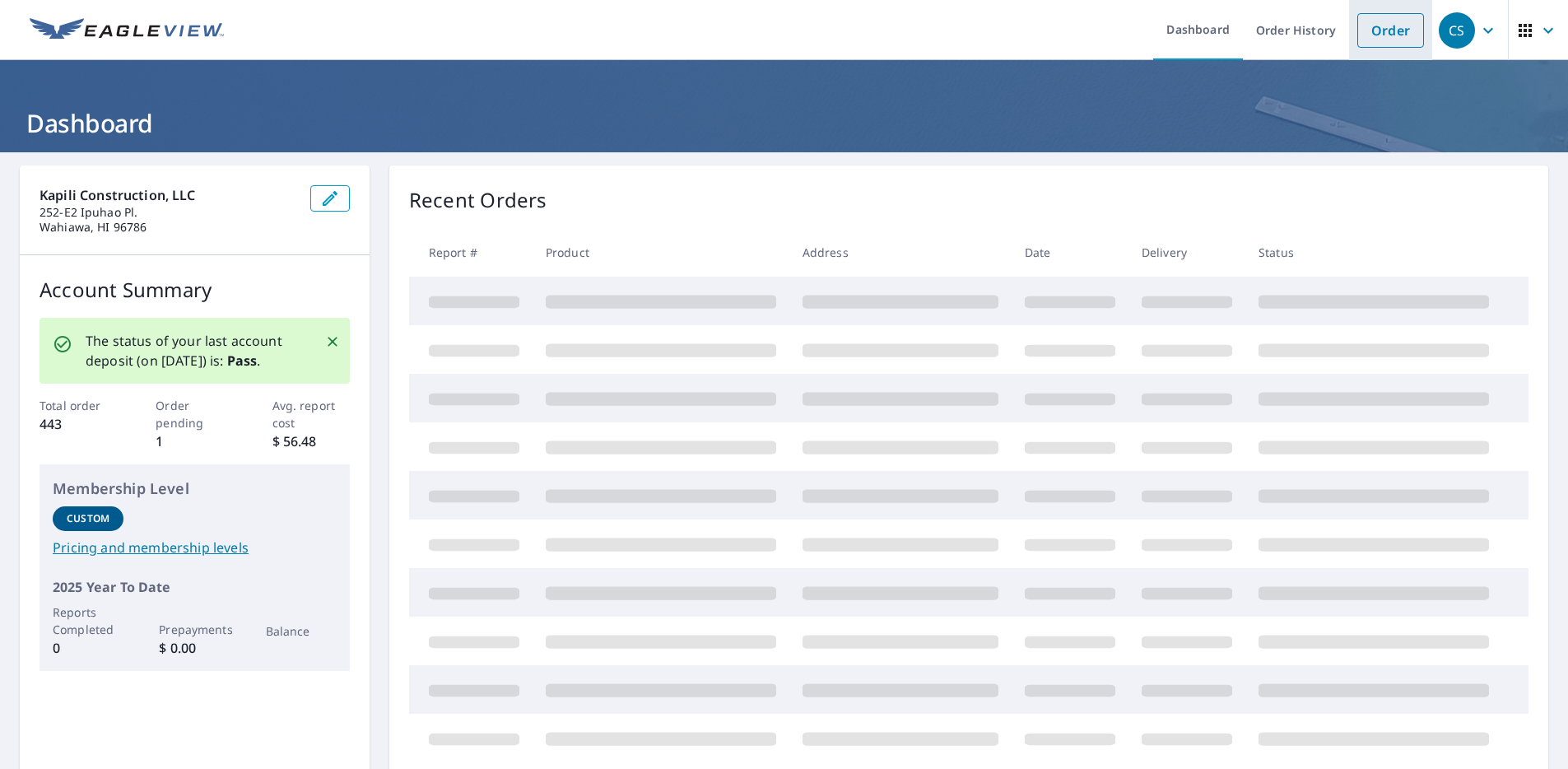
click at [1381, 49] on li "Order" at bounding box center [1390, 30] width 83 height 60
click at [1378, 32] on link "Order" at bounding box center [1390, 30] width 66 height 34
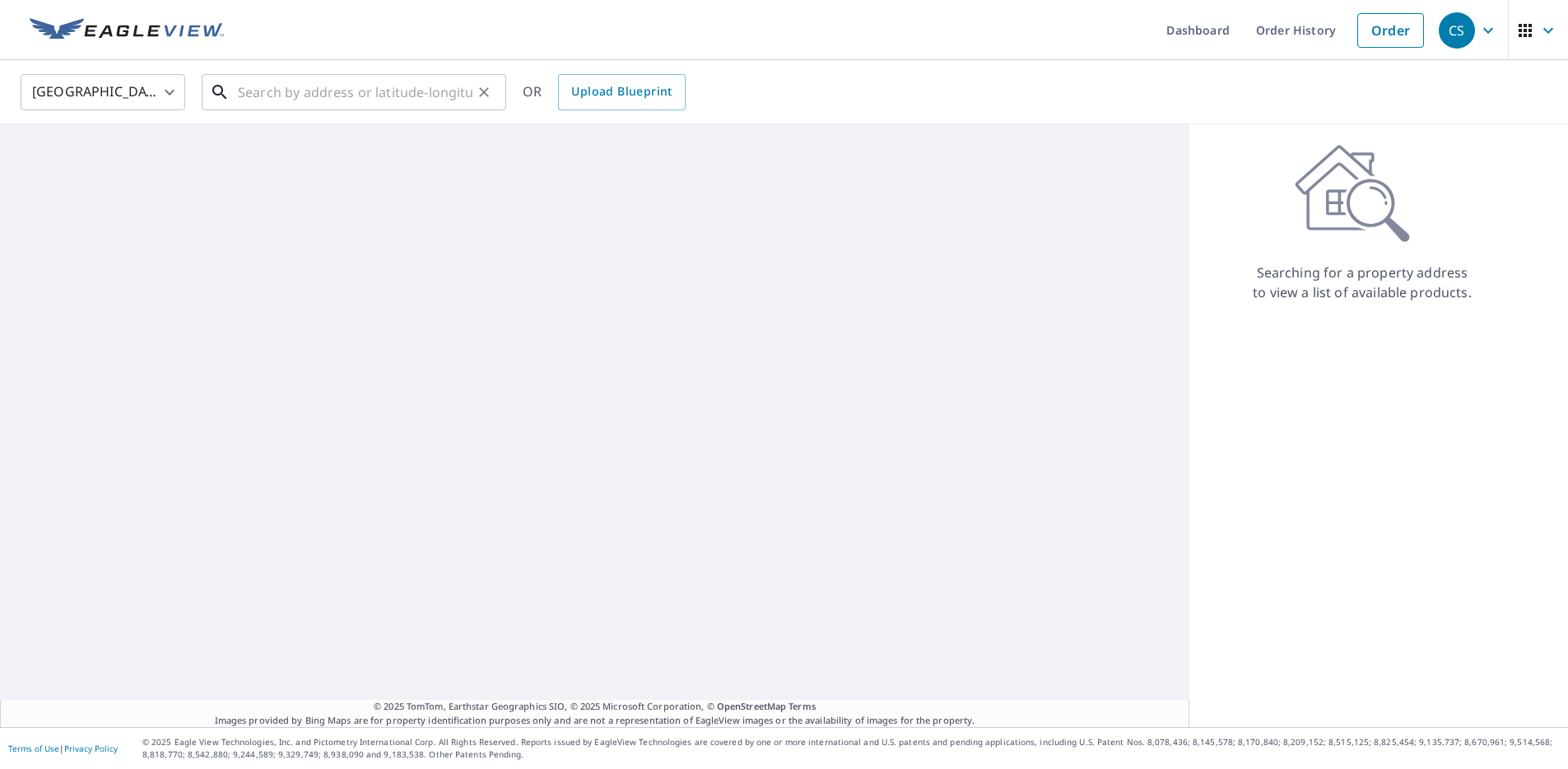
click at [357, 88] on input "text" at bounding box center [356, 91] width 235 height 46
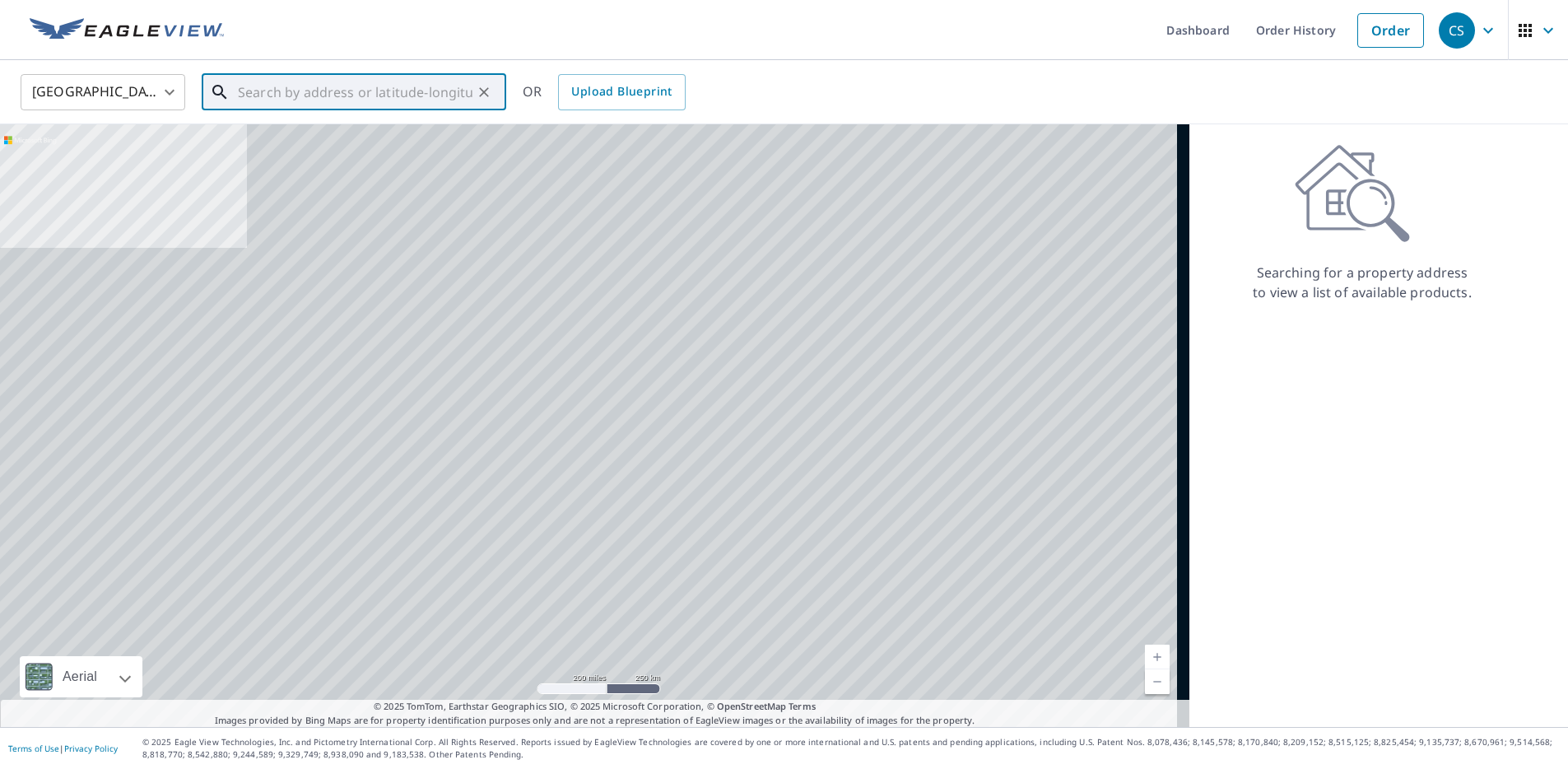
paste input "1765 Ala Moana Blvd., Honolulu, HI, 96815"
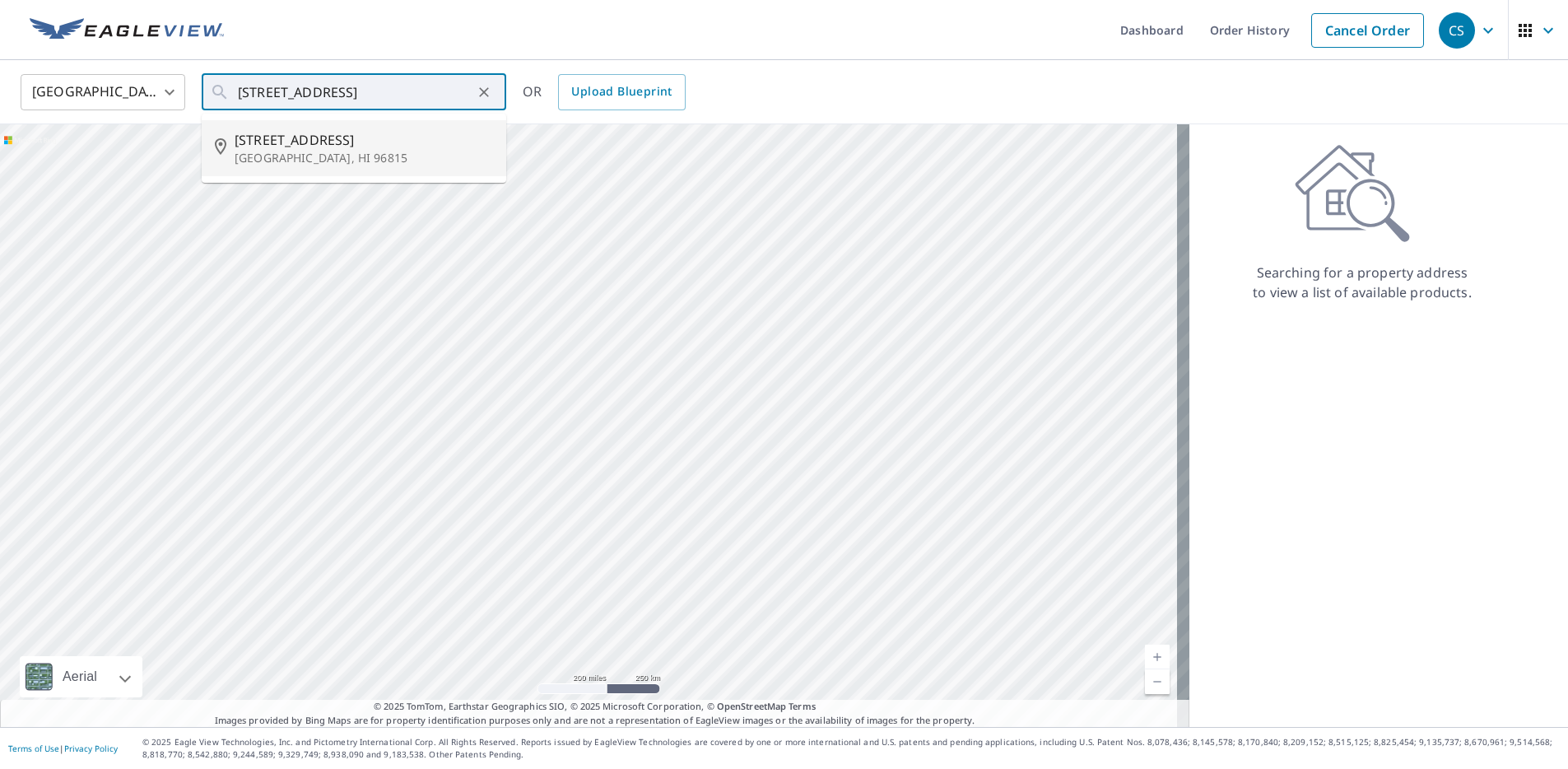
type input "1765 Ala Moana Blvd Honolulu, HI 96815"
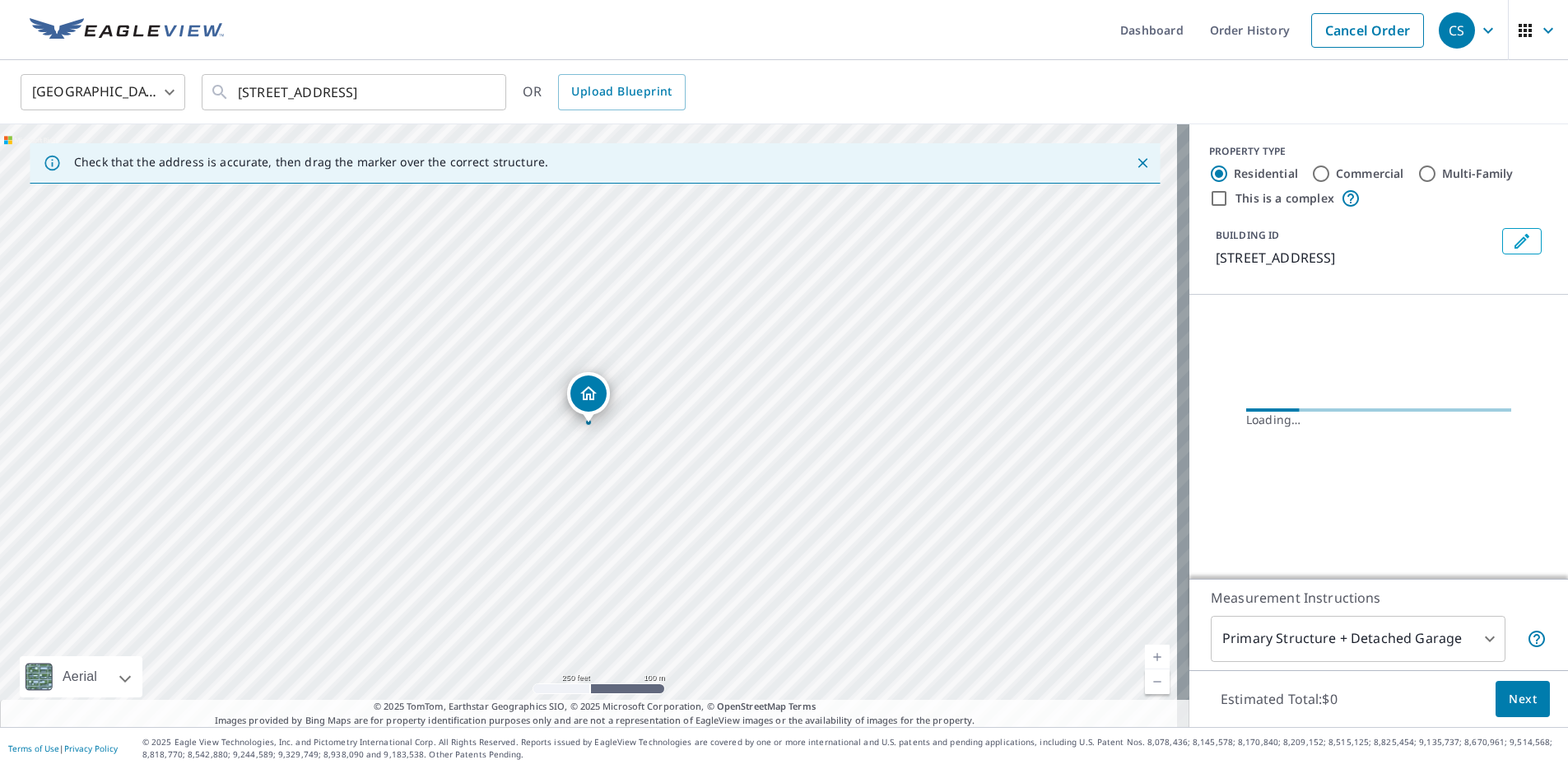
click at [1346, 173] on label "Commercial" at bounding box center [1370, 174] width 68 height 17
click at [1331, 173] on input "Commercial" at bounding box center [1321, 174] width 20 height 20
radio input "true"
type input "4"
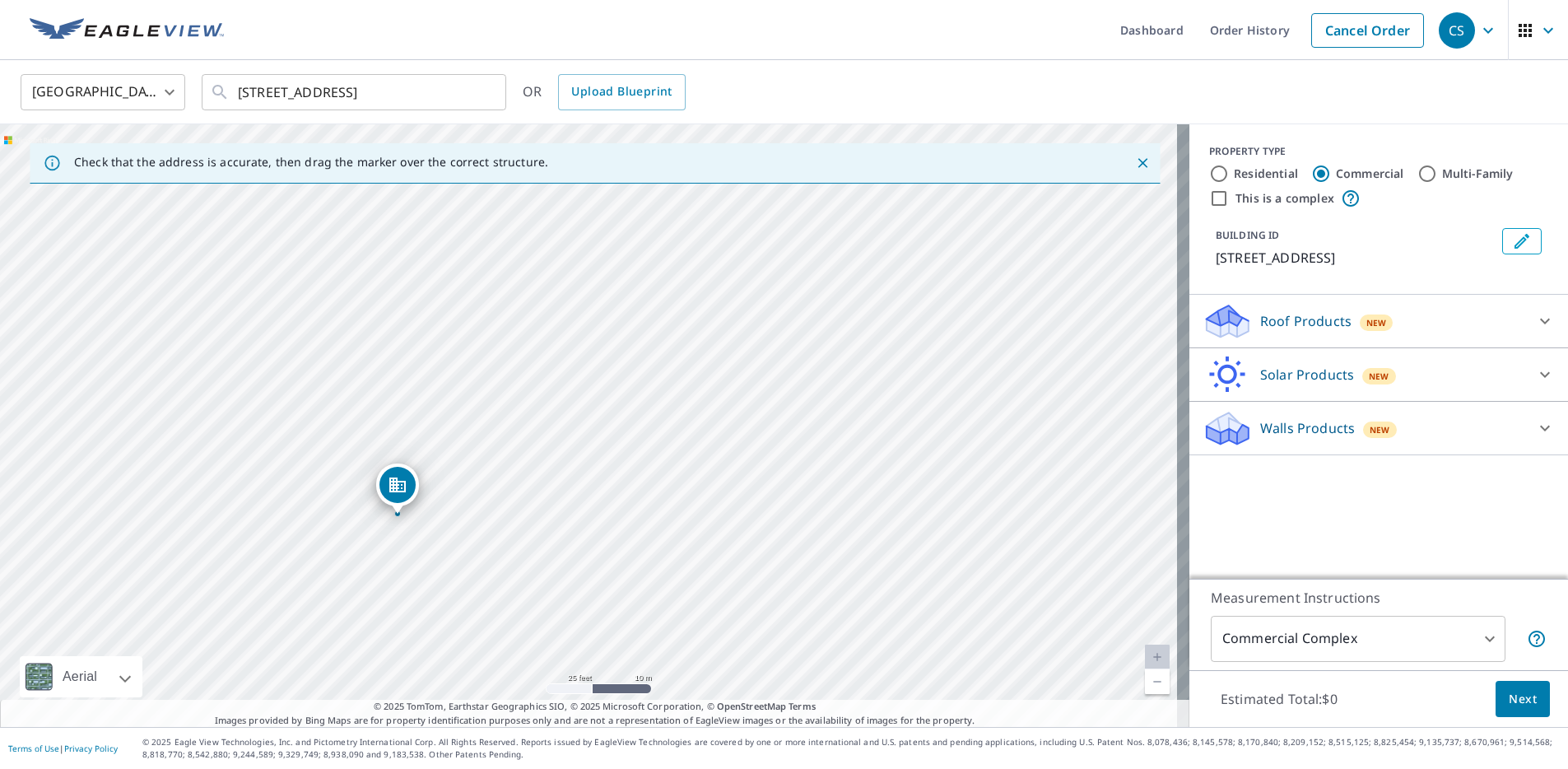
drag, startPoint x: 555, startPoint y: 434, endPoint x: 379, endPoint y: 499, distance: 187.6
click at [1260, 329] on p "Roof Products" at bounding box center [1305, 321] width 91 height 20
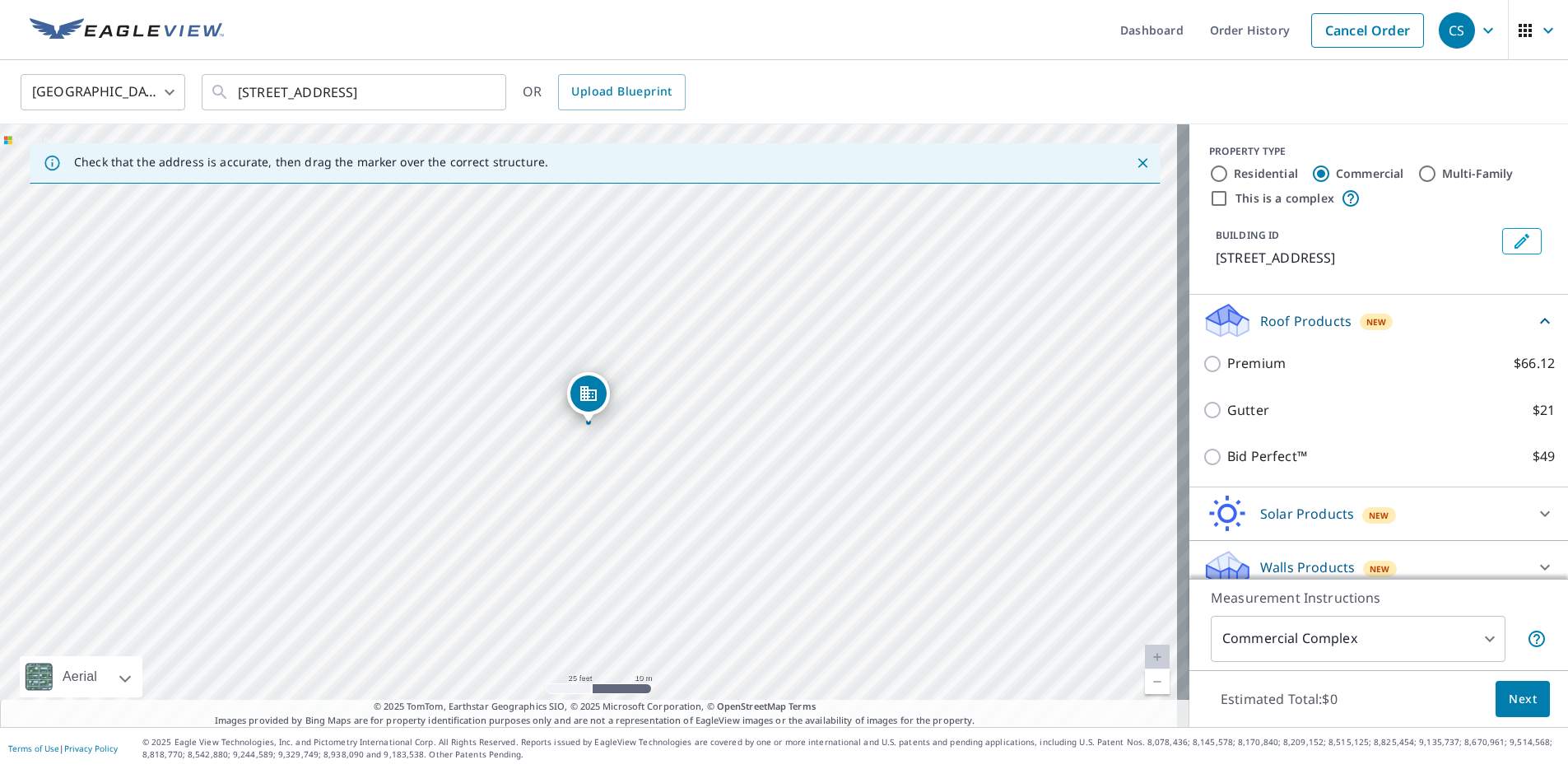
click at [1239, 357] on p "Premium" at bounding box center [1257, 363] width 59 height 21
click at [1227, 357] on input "Premium $66.12" at bounding box center [1215, 364] width 24 height 20
checkbox input "true"
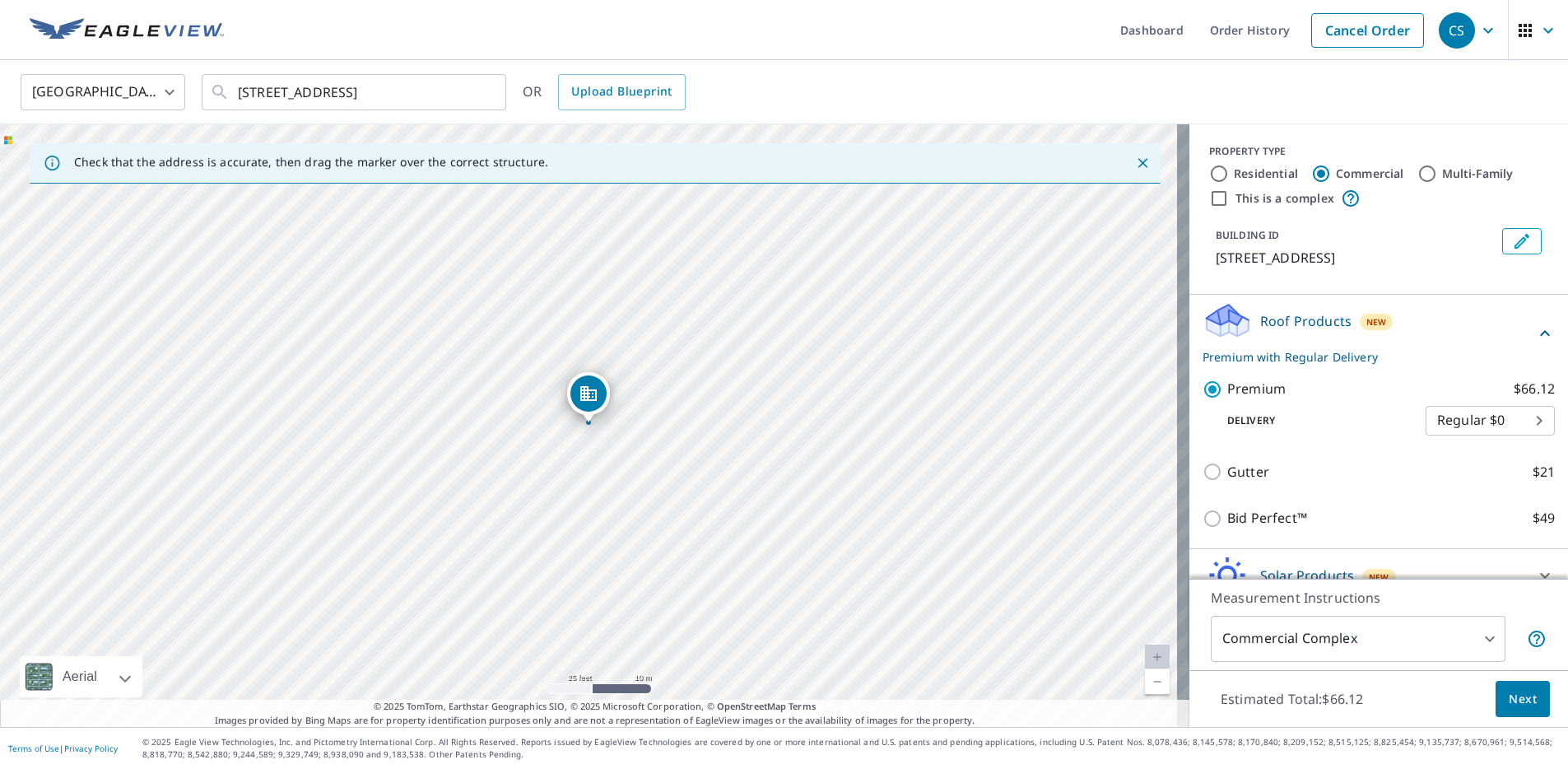
click at [1487, 424] on body "CS CS Dashboard Order History Cancel Order CS United States US ​ 1765 Ala Moana…" at bounding box center [784, 384] width 1568 height 769
click at [1452, 481] on li "3 Hour $31.5" at bounding box center [1466, 479] width 129 height 29
type input "7"
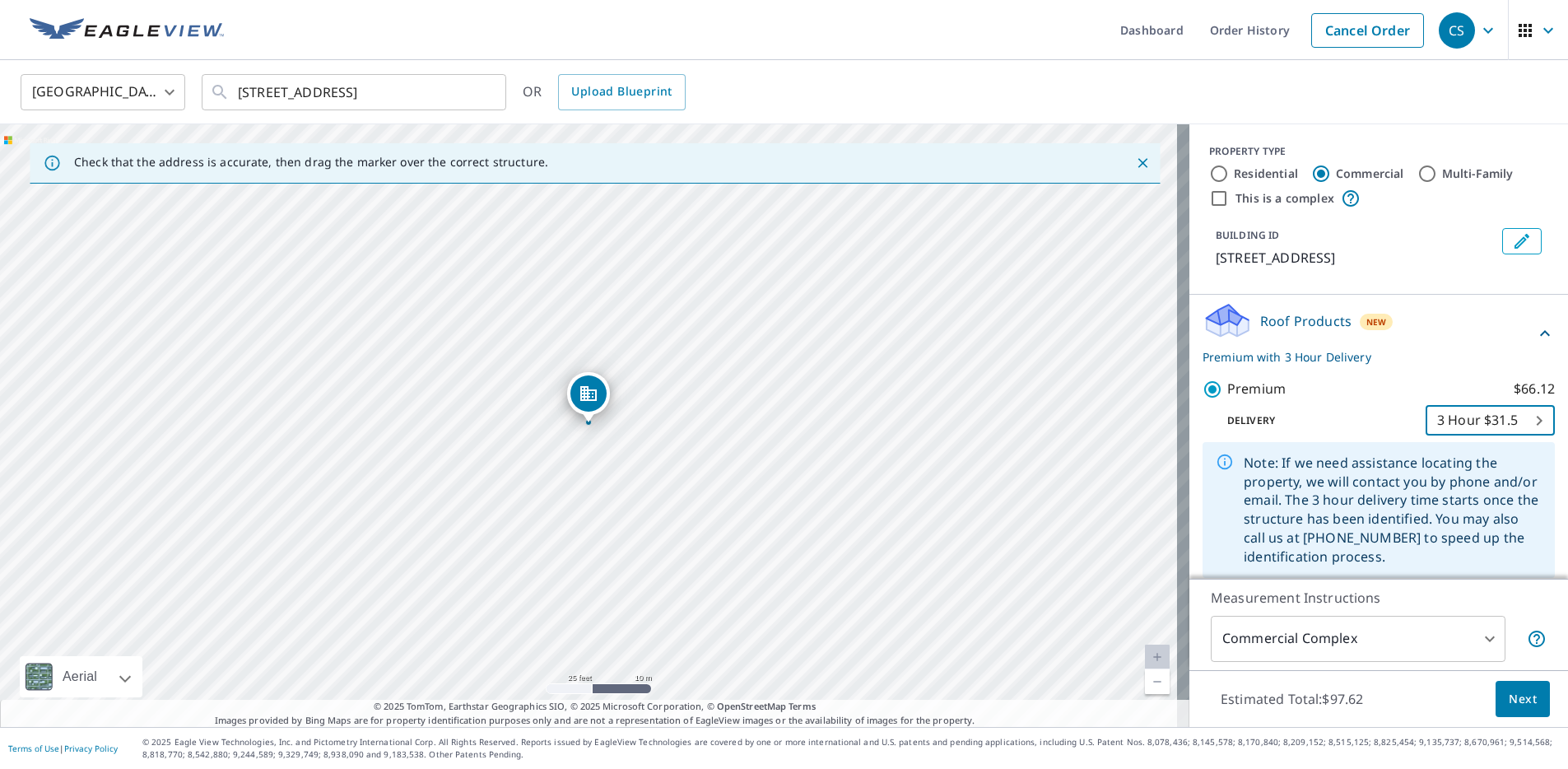
click at [1260, 642] on body "CS CS Dashboard Order History Cancel Order CS United States US ​ 1765 Ala Moana…" at bounding box center [784, 384] width 1568 height 769
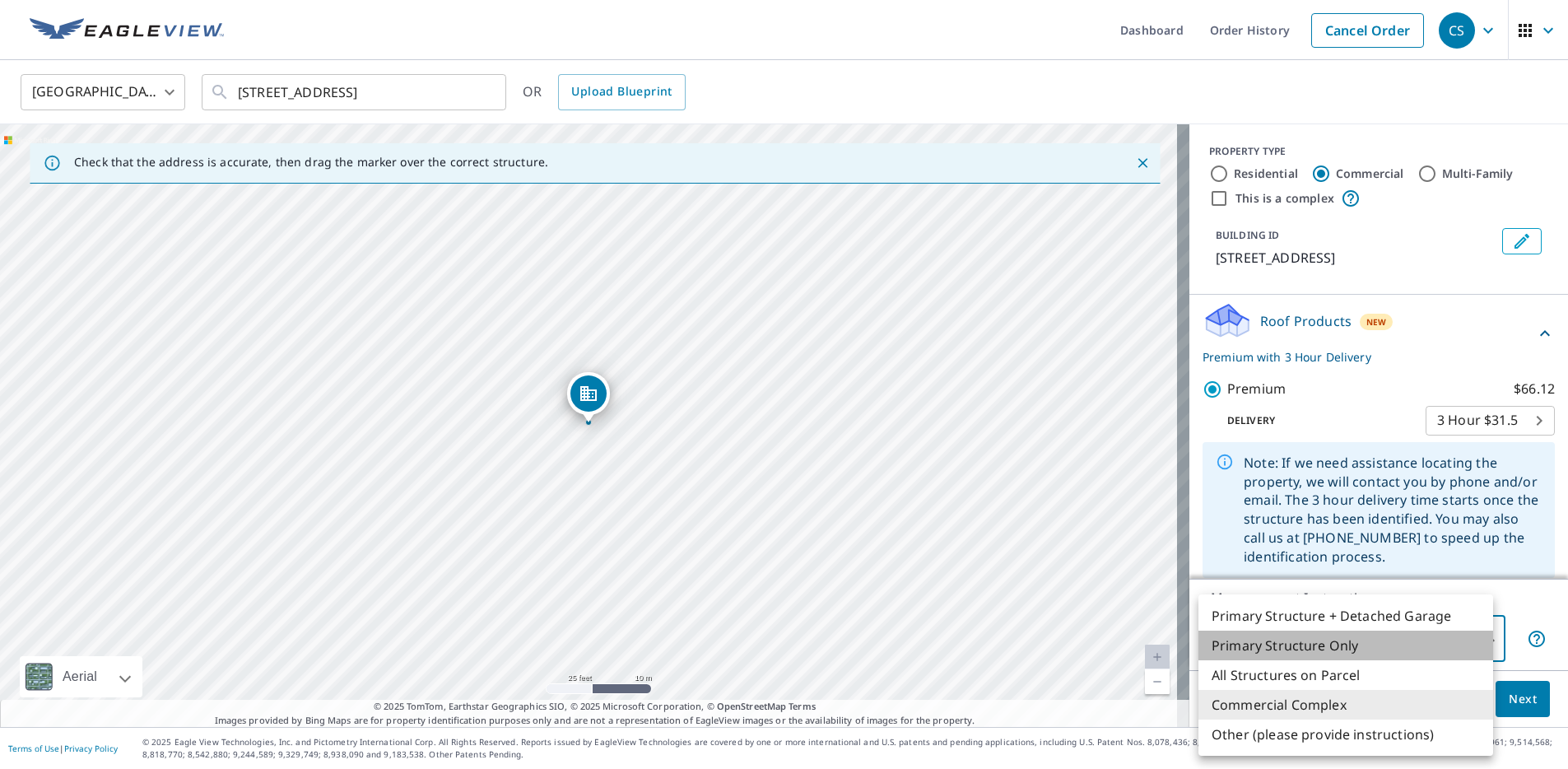
click at [1262, 650] on li "Primary Structure Only" at bounding box center [1346, 645] width 294 height 29
type input "2"
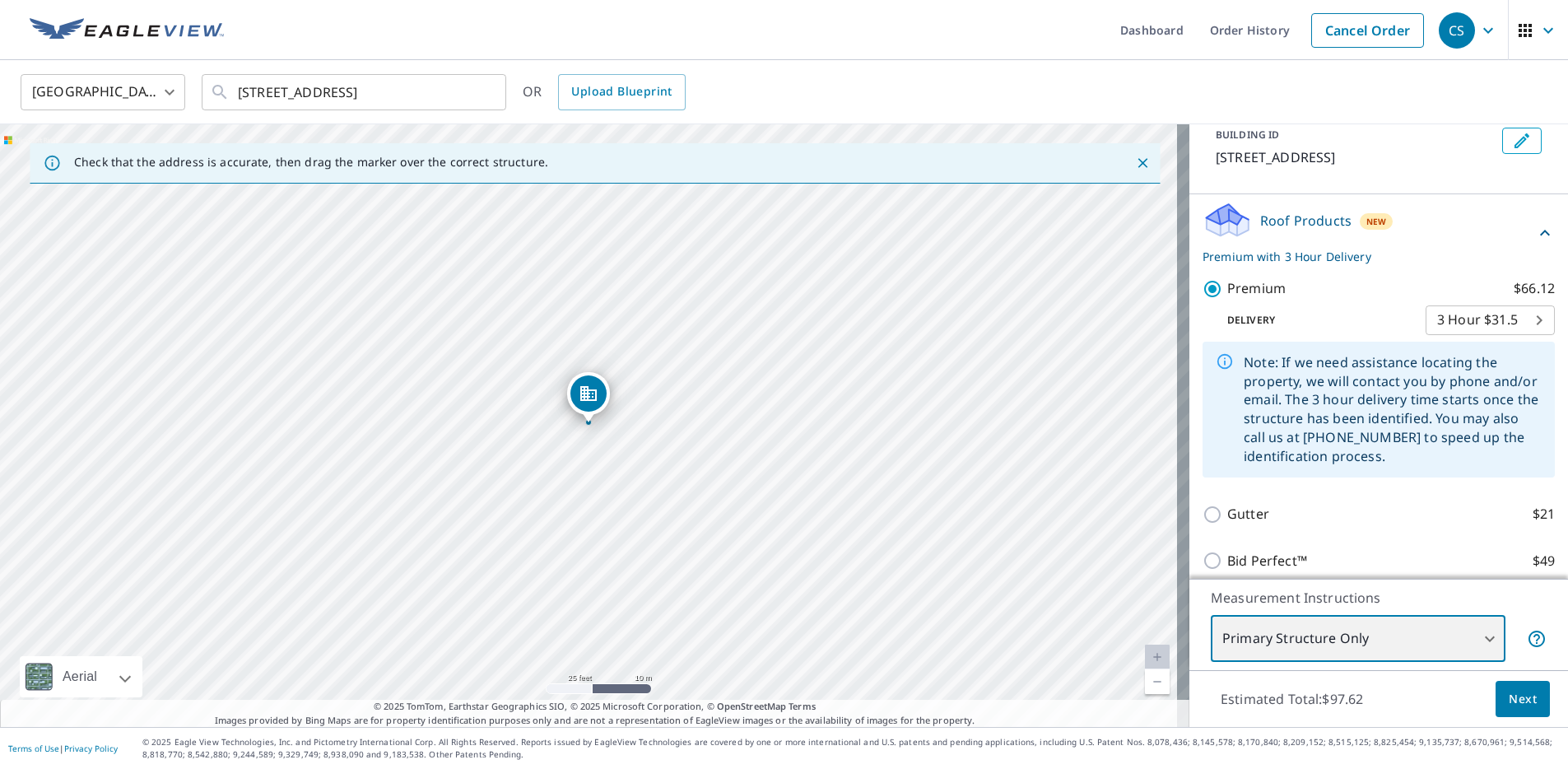
scroll to position [220, 0]
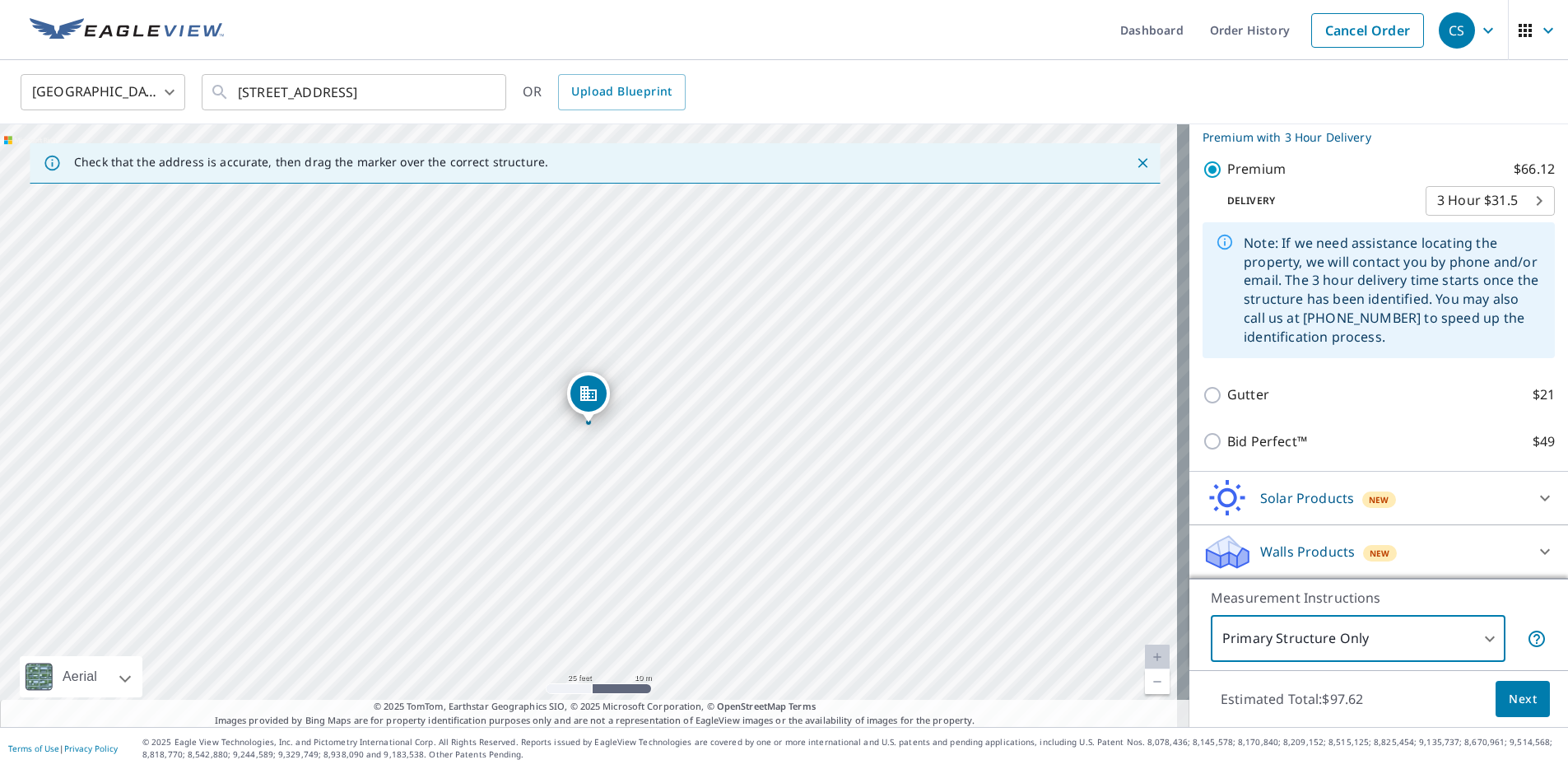
click at [1509, 698] on span "Next" at bounding box center [1523, 699] width 28 height 21
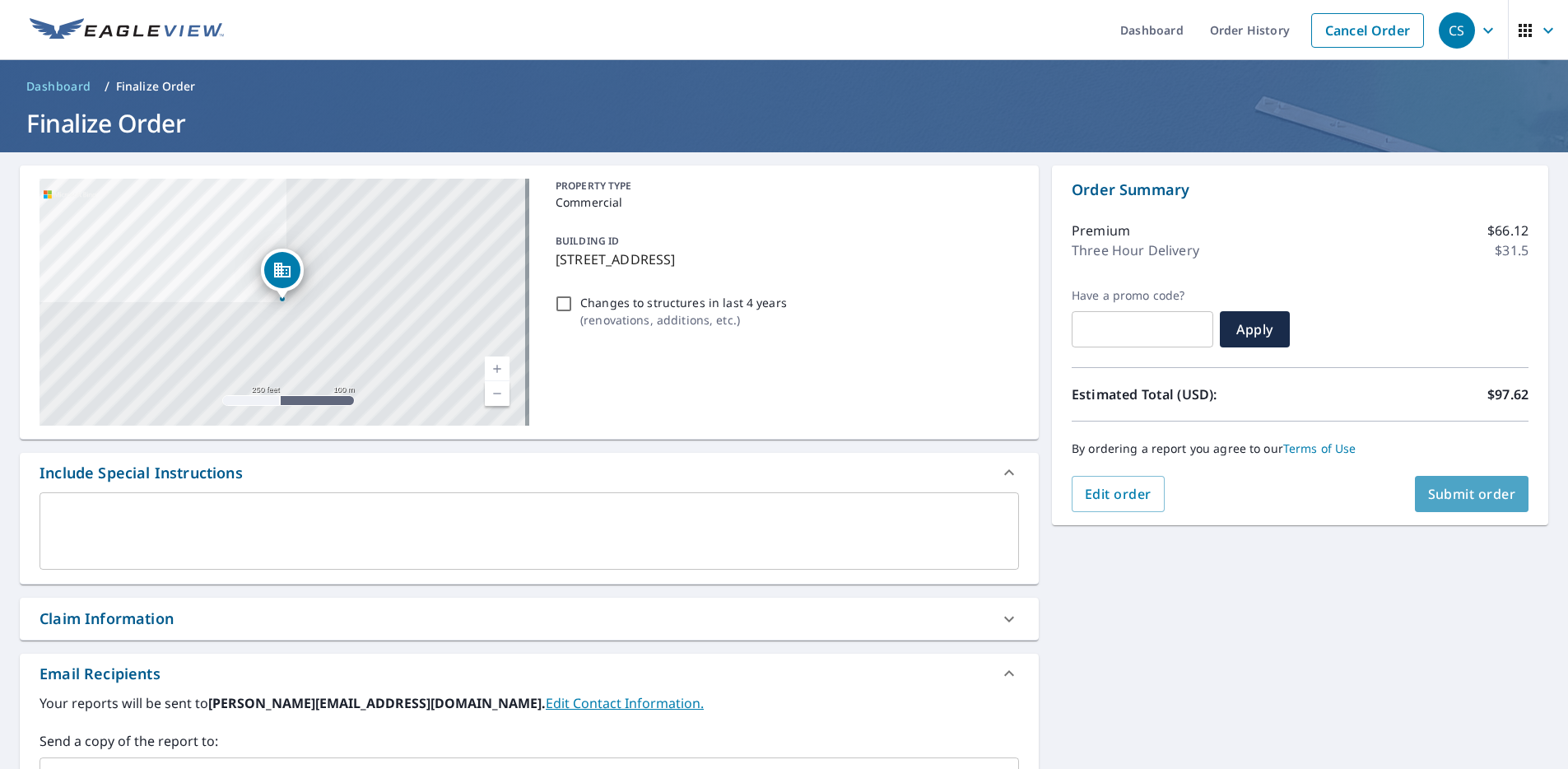
click at [1464, 499] on span "Submit order" at bounding box center [1472, 494] width 88 height 18
checkbox input "true"
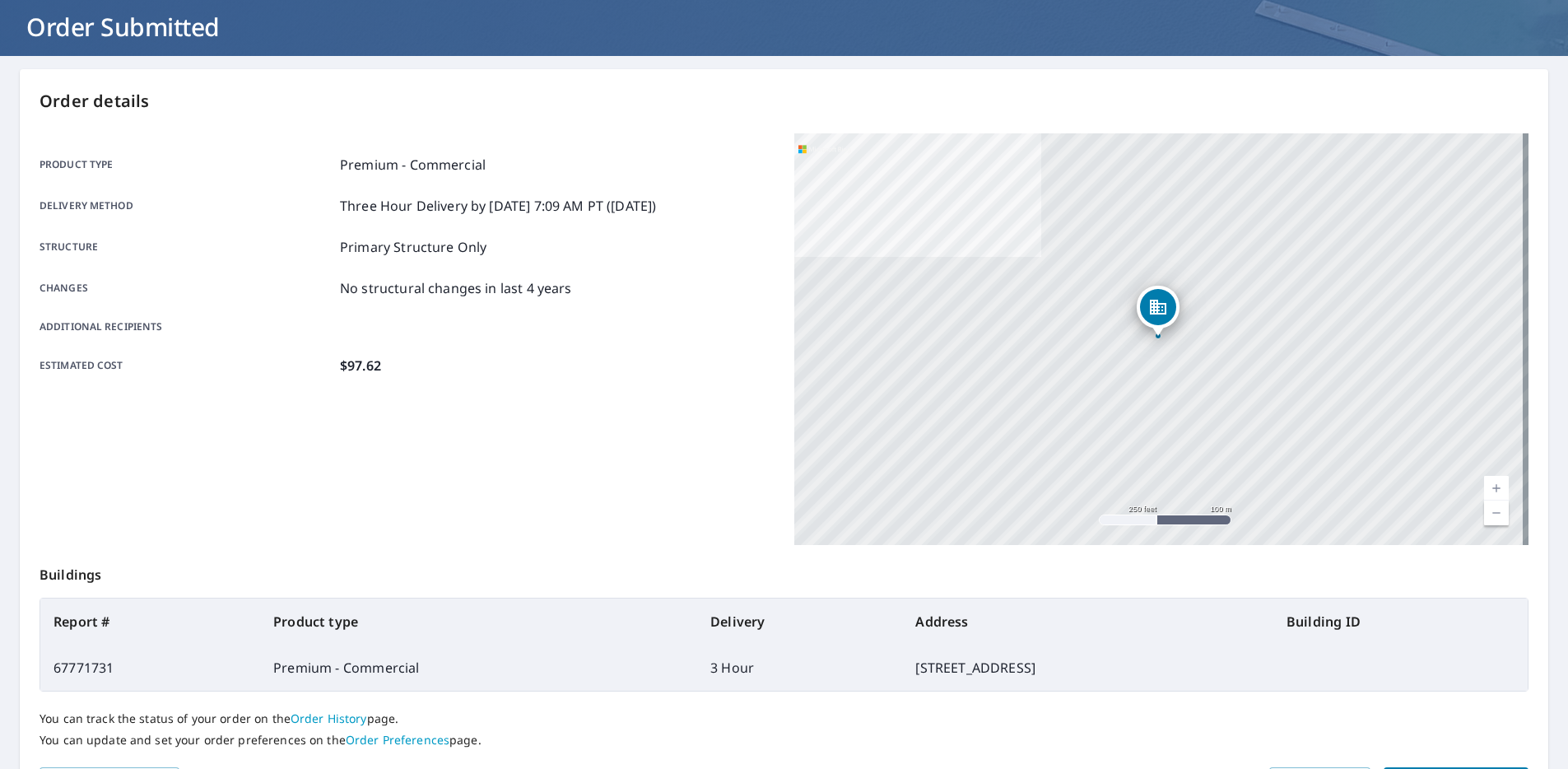
scroll to position [200, 0]
